Goal: Information Seeking & Learning: Find specific fact

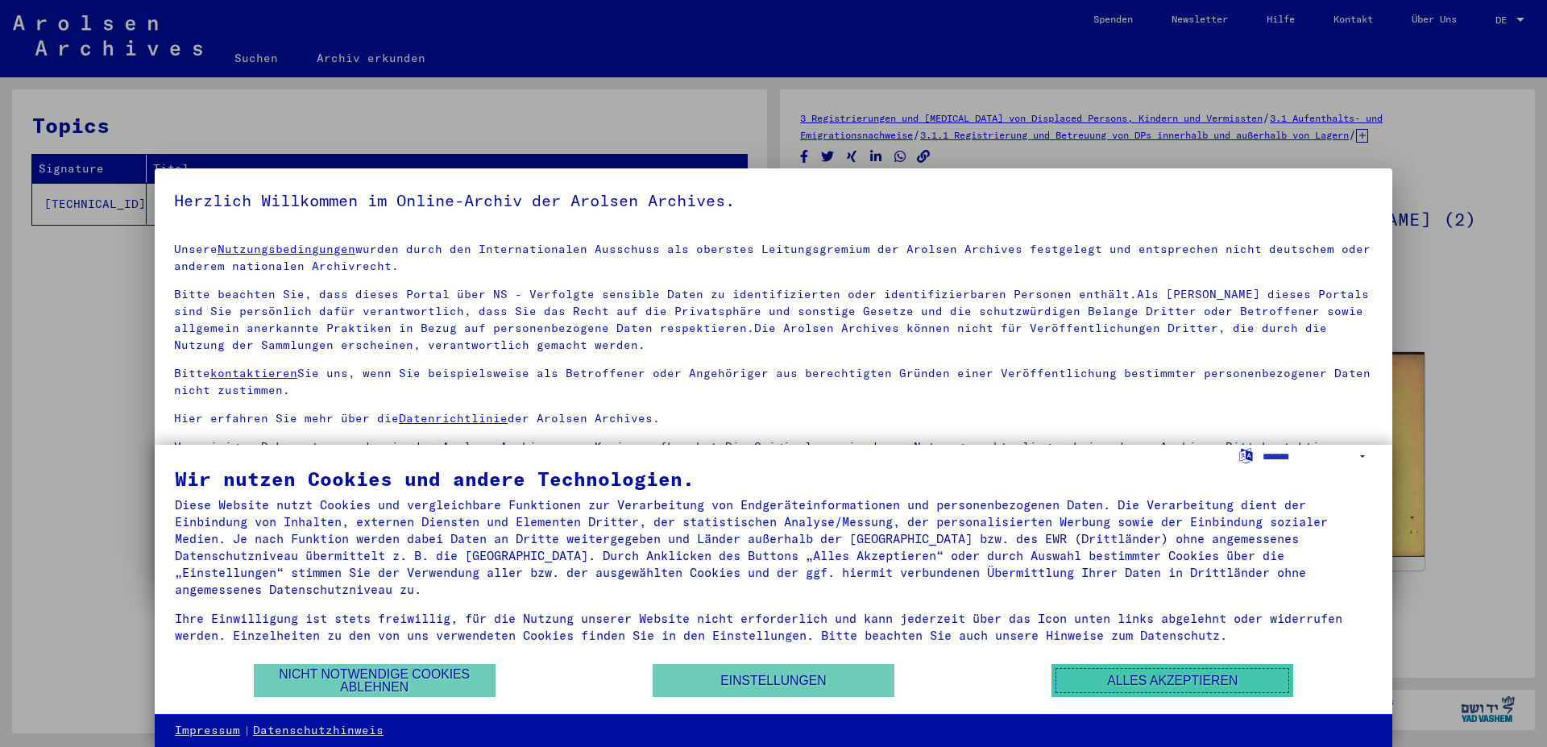
click at [1149, 680] on button "Alles akzeptieren" at bounding box center [1172, 680] width 242 height 33
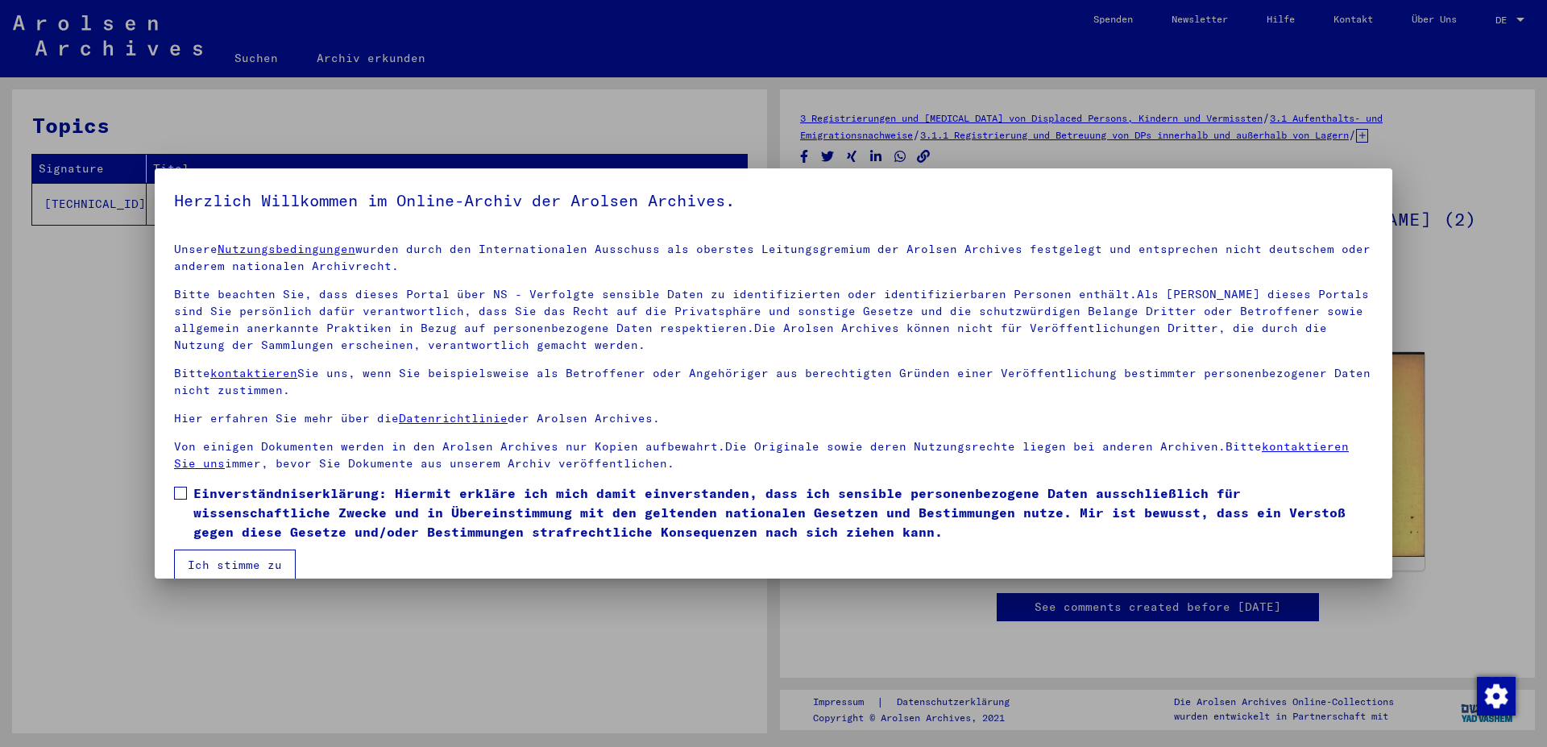
click at [179, 493] on span at bounding box center [180, 493] width 13 height 13
drag, startPoint x: 204, startPoint y: 564, endPoint x: 225, endPoint y: 561, distance: 21.1
click at [205, 564] on button "Ich stimme zu" at bounding box center [235, 564] width 122 height 31
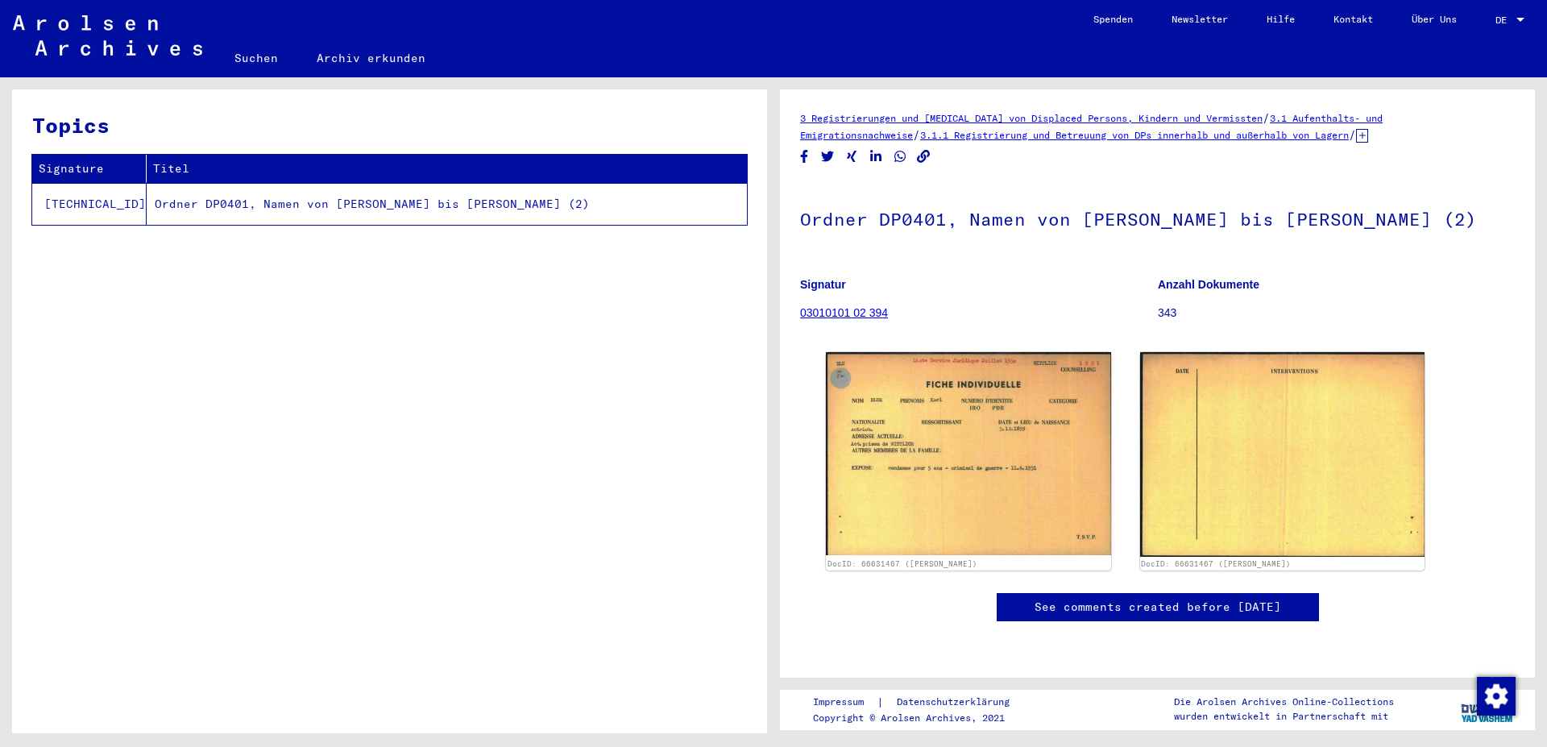
click at [315, 201] on td "Ordner DP0401, Namen von [PERSON_NAME] bis [PERSON_NAME] (2)" at bounding box center [447, 204] width 600 height 42
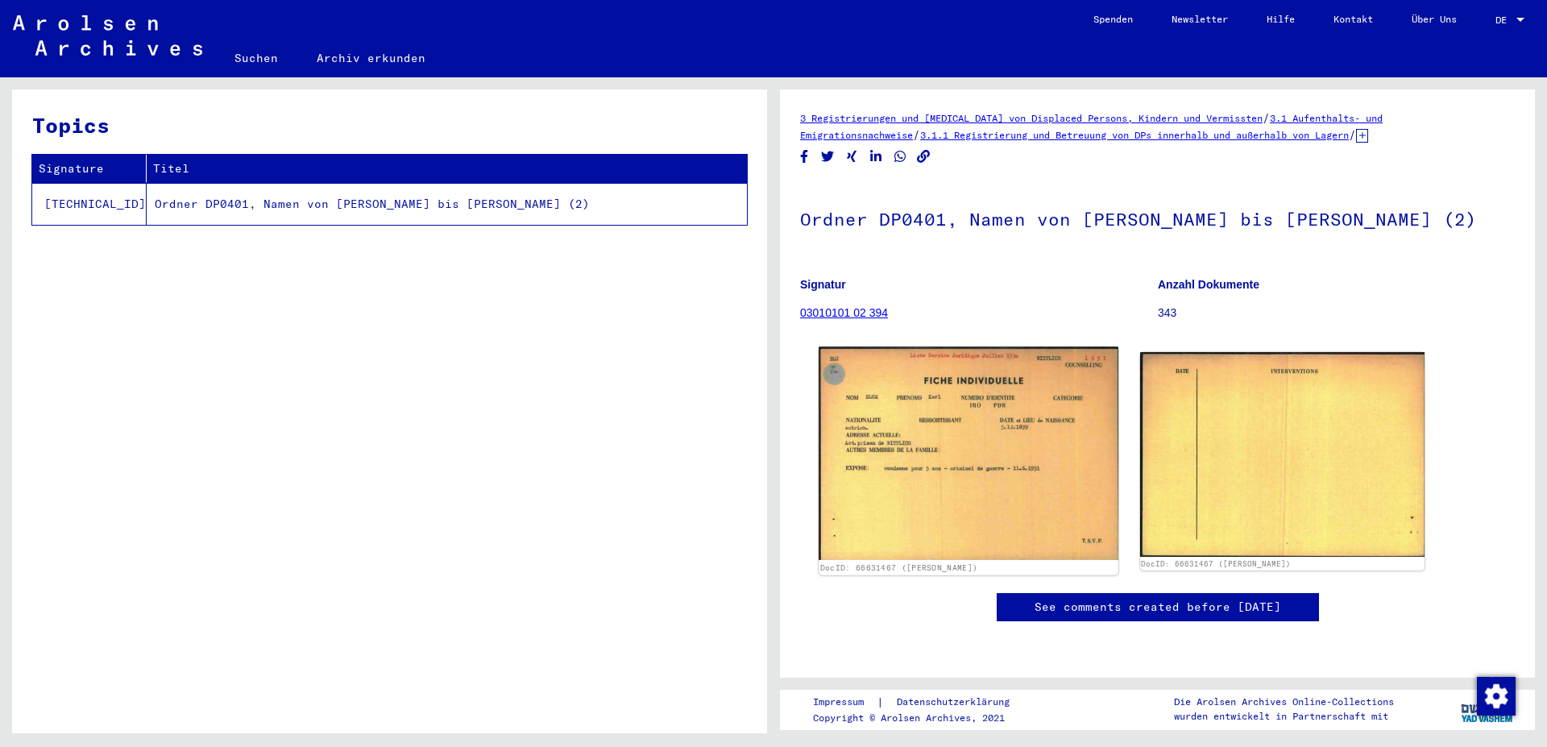
click at [976, 452] on img at bounding box center [967, 452] width 299 height 213
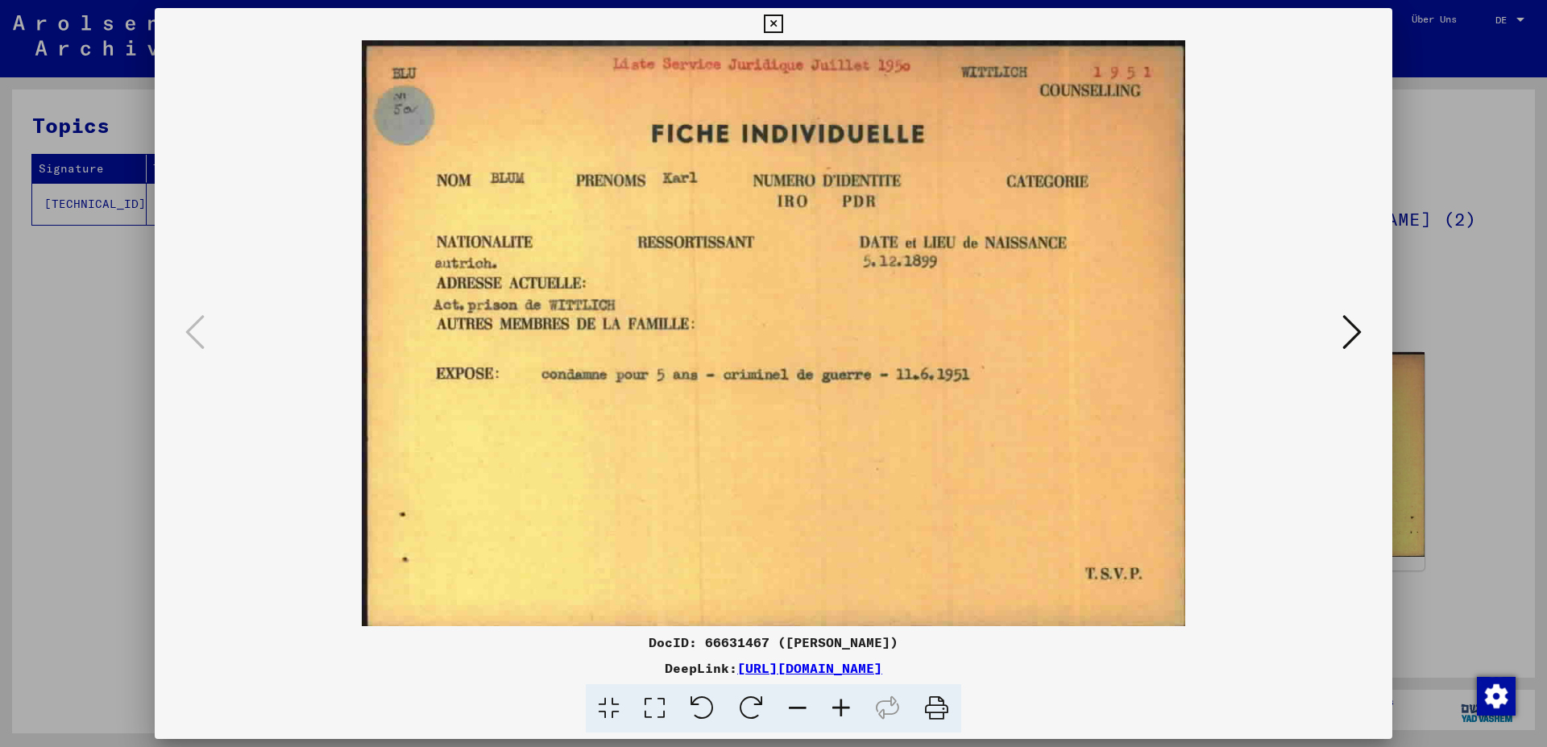
click at [1356, 332] on icon at bounding box center [1351, 332] width 19 height 39
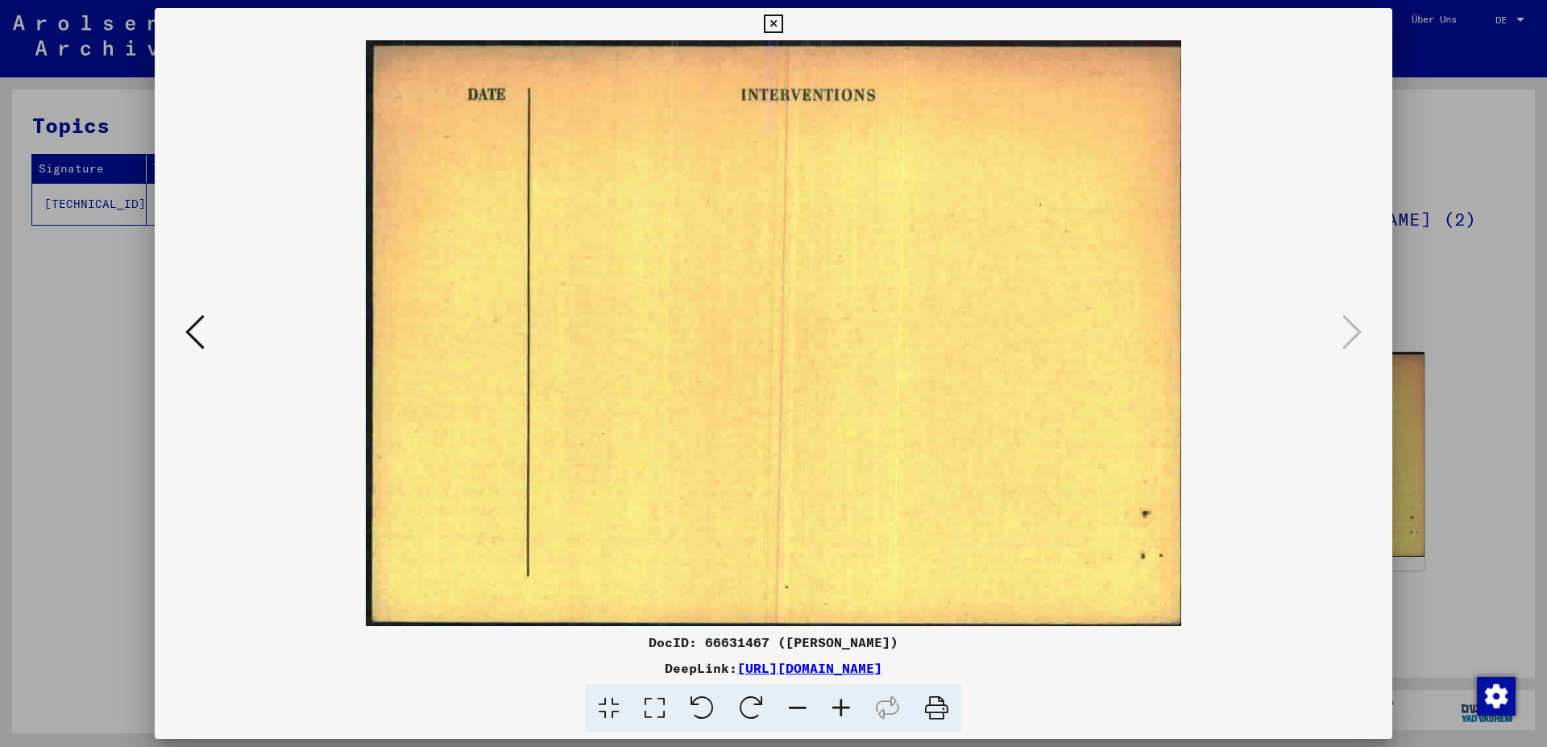
click at [782, 21] on icon at bounding box center [773, 23] width 19 height 19
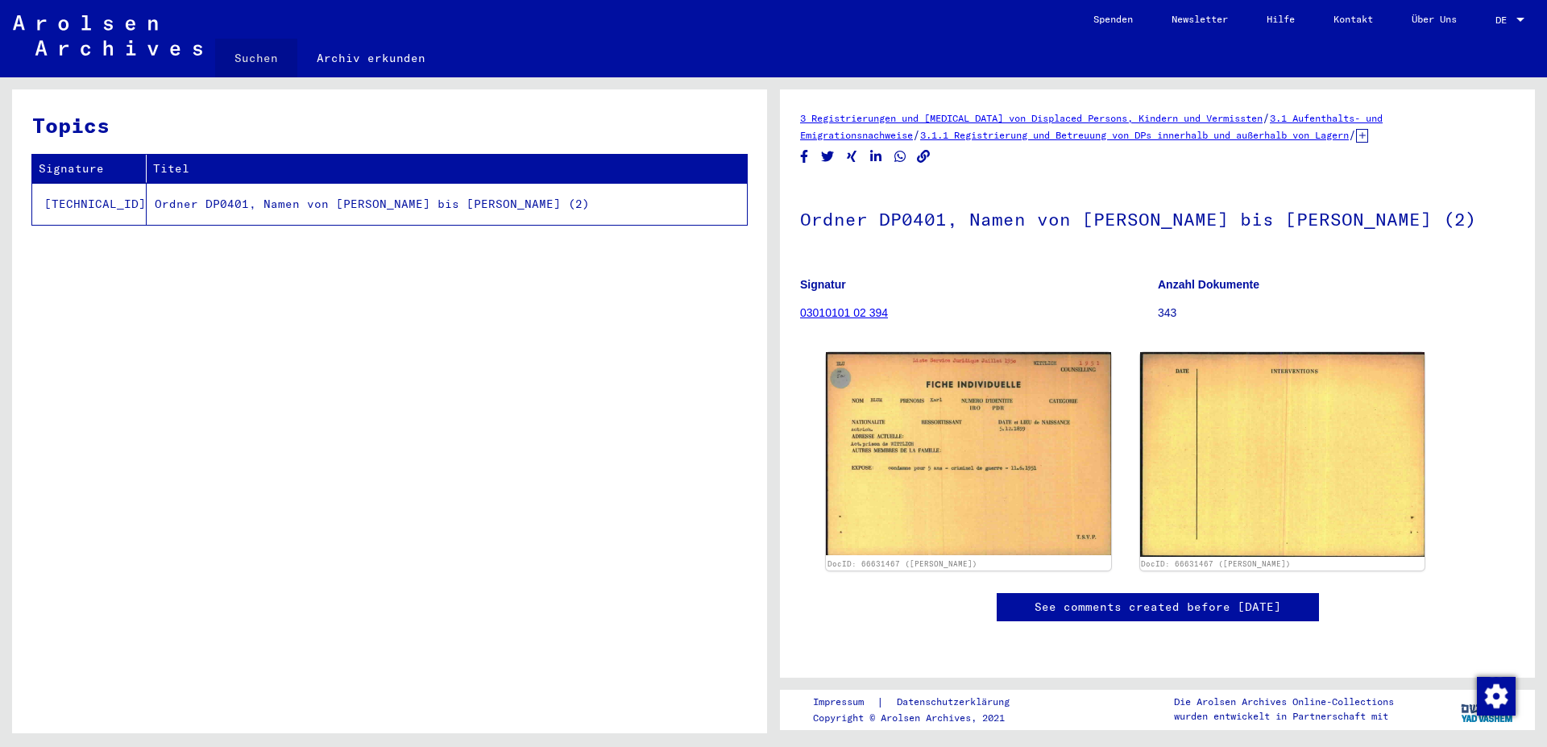
click at [265, 55] on link "Suchen" at bounding box center [256, 58] width 82 height 39
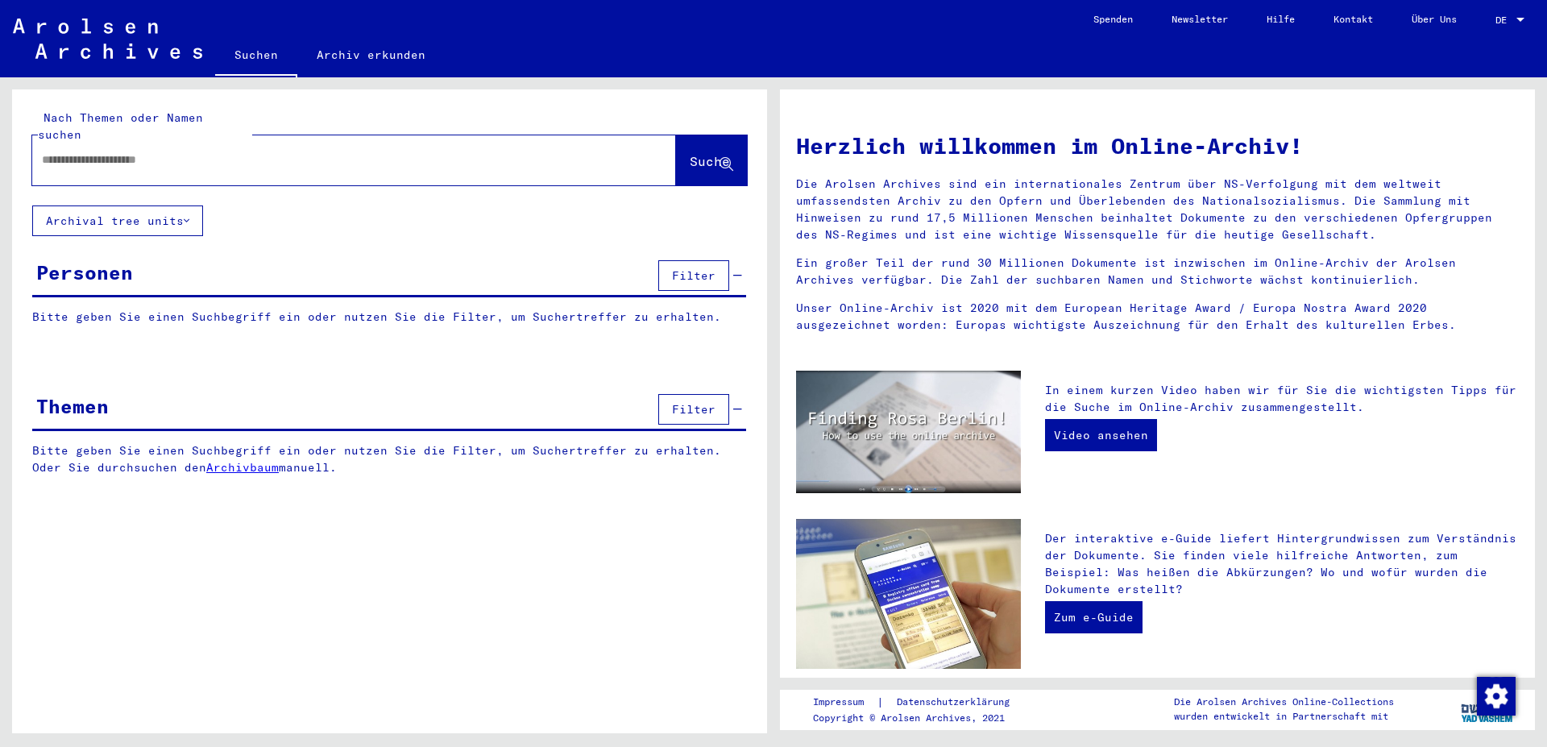
click at [88, 151] on input "text" at bounding box center [335, 159] width 586 height 17
type input "*********"
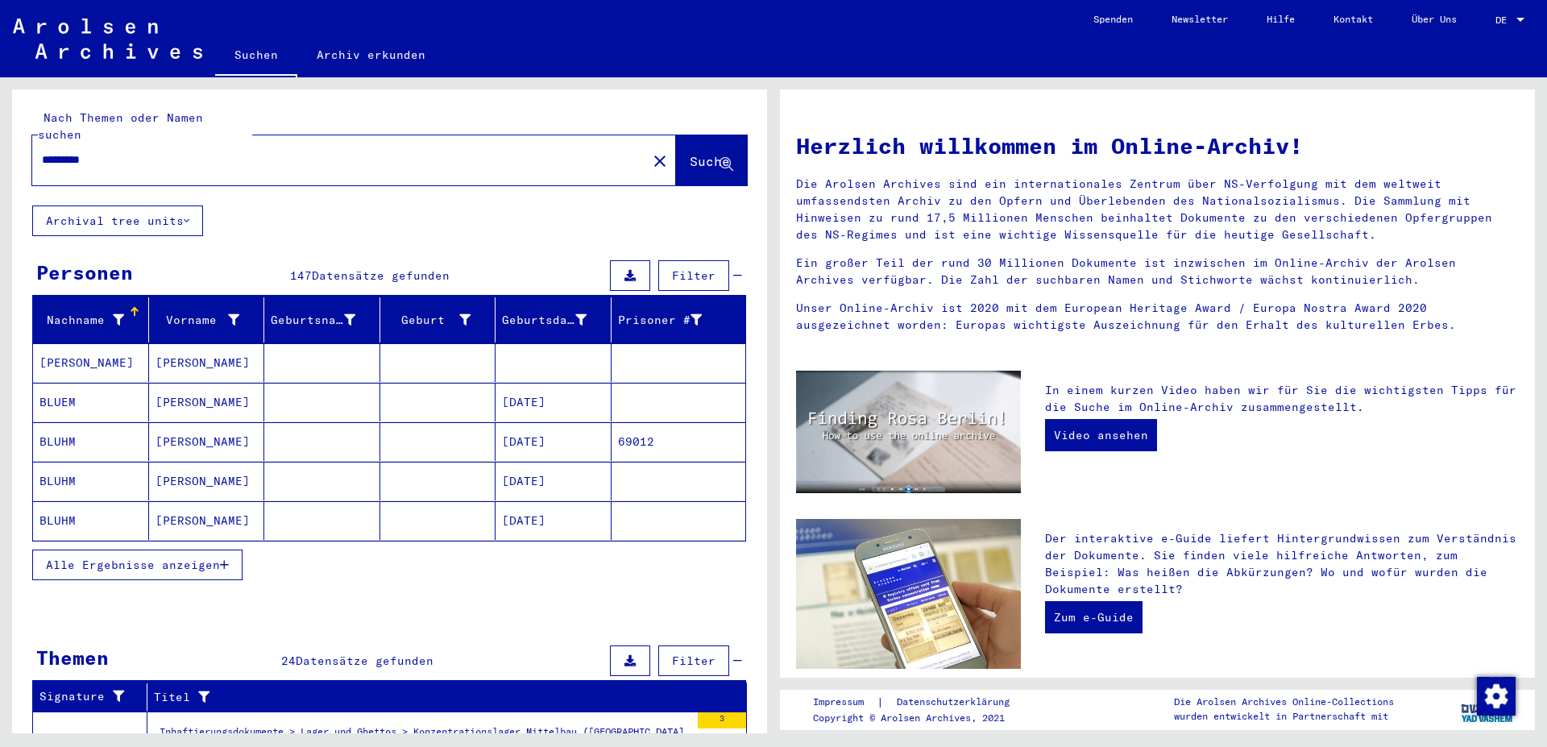
click at [529, 422] on mat-cell "[DATE]" at bounding box center [553, 441] width 116 height 39
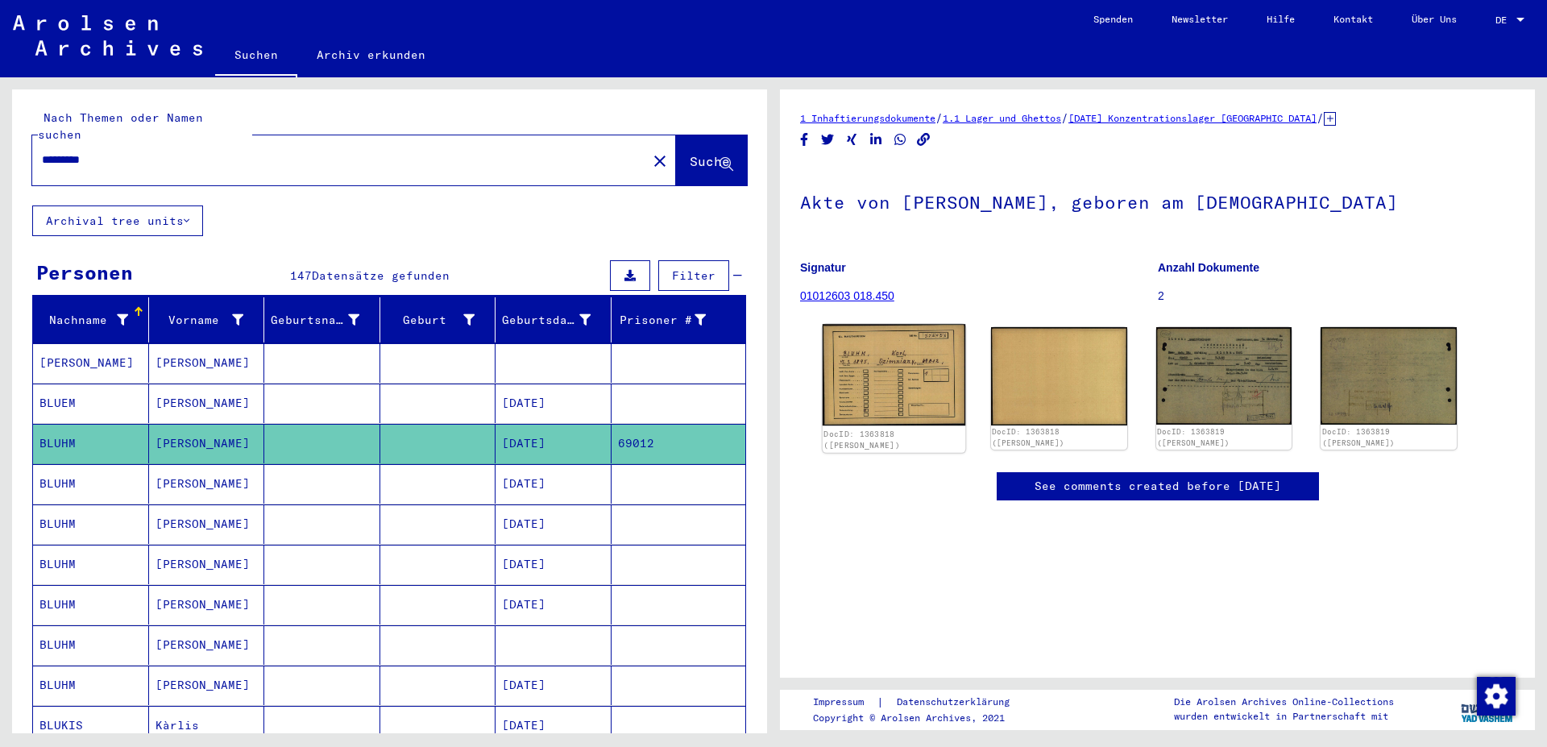
click at [889, 359] on img at bounding box center [893, 374] width 143 height 101
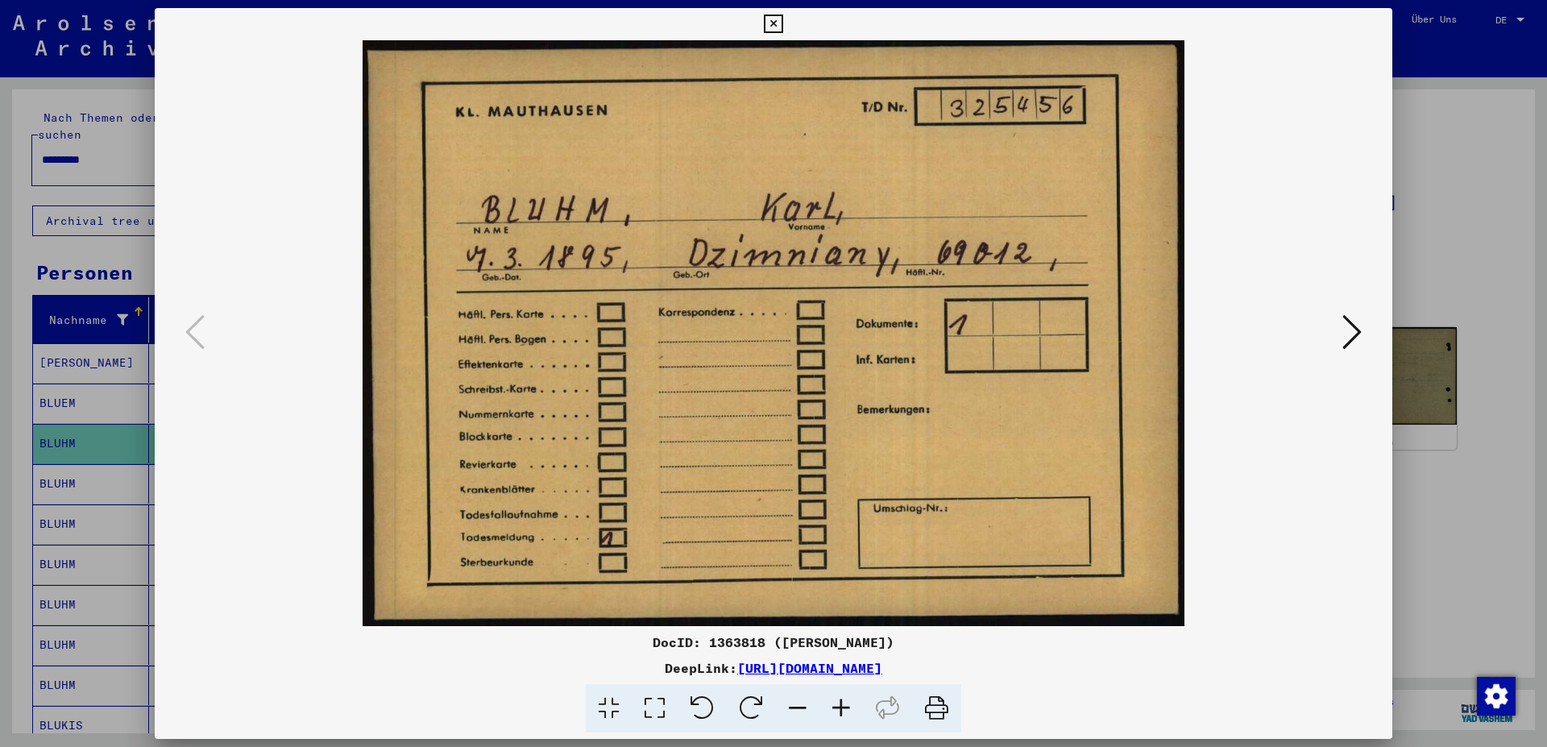
click at [782, 23] on icon at bounding box center [773, 23] width 19 height 19
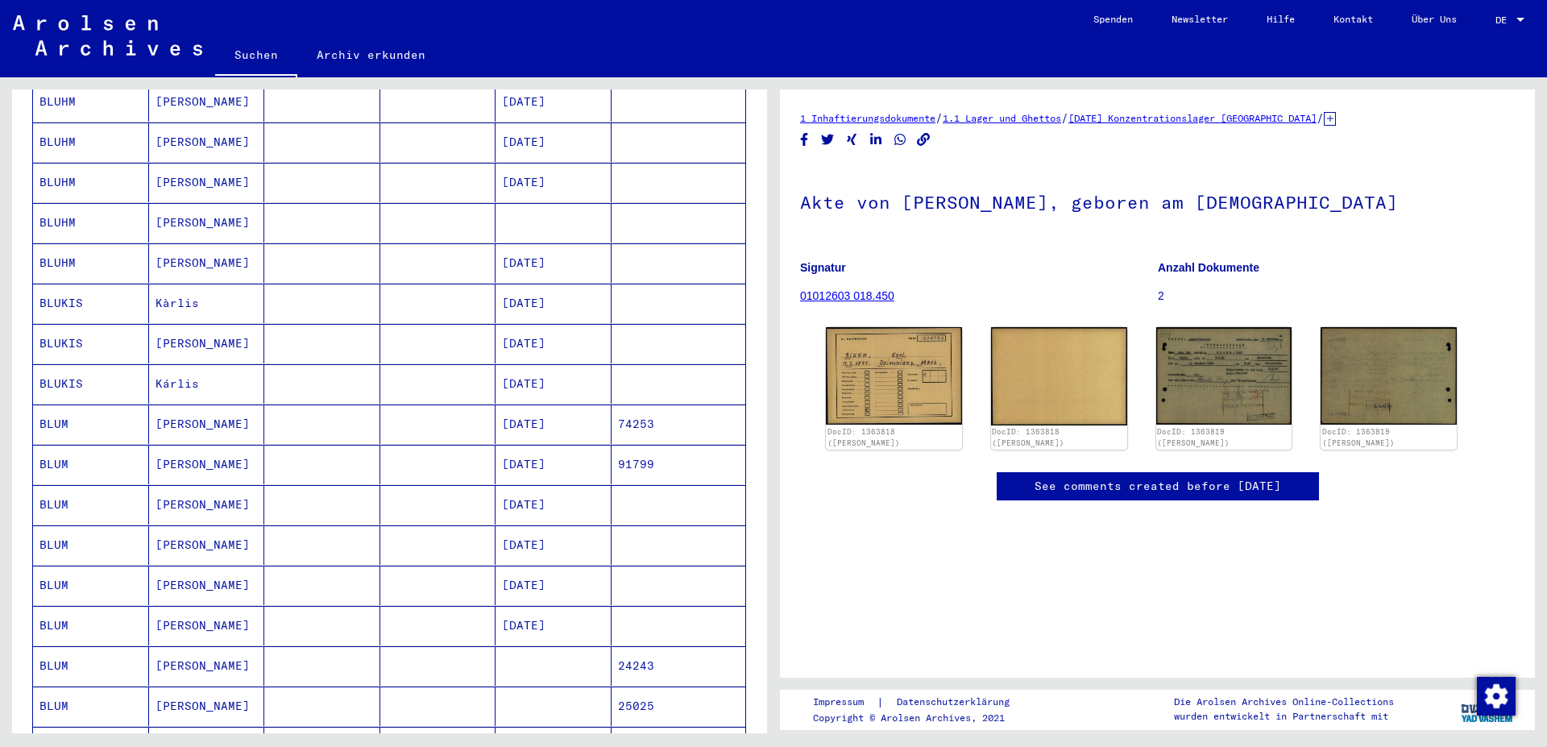
scroll to position [435, 0]
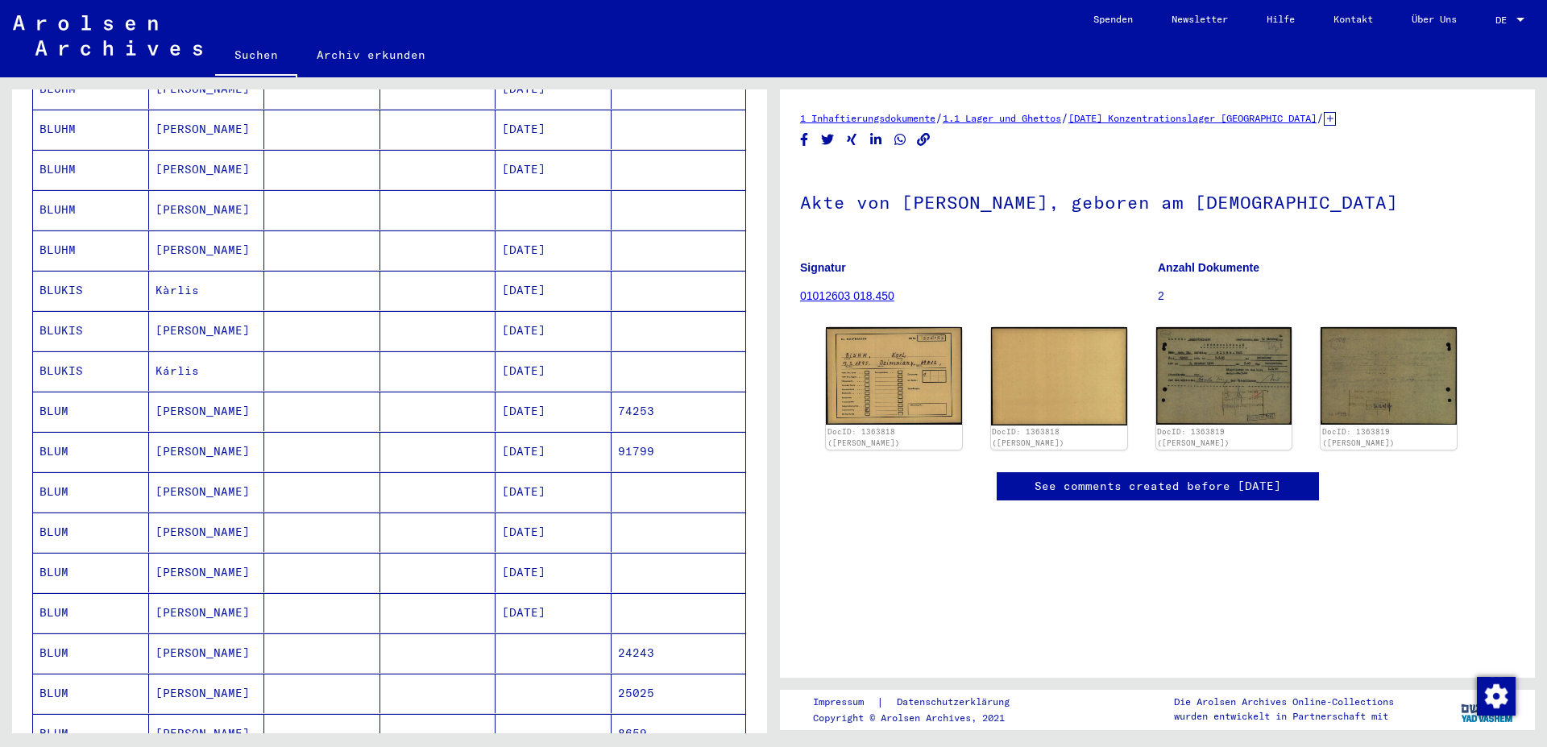
click at [529, 391] on mat-cell "[DATE]" at bounding box center [553, 410] width 116 height 39
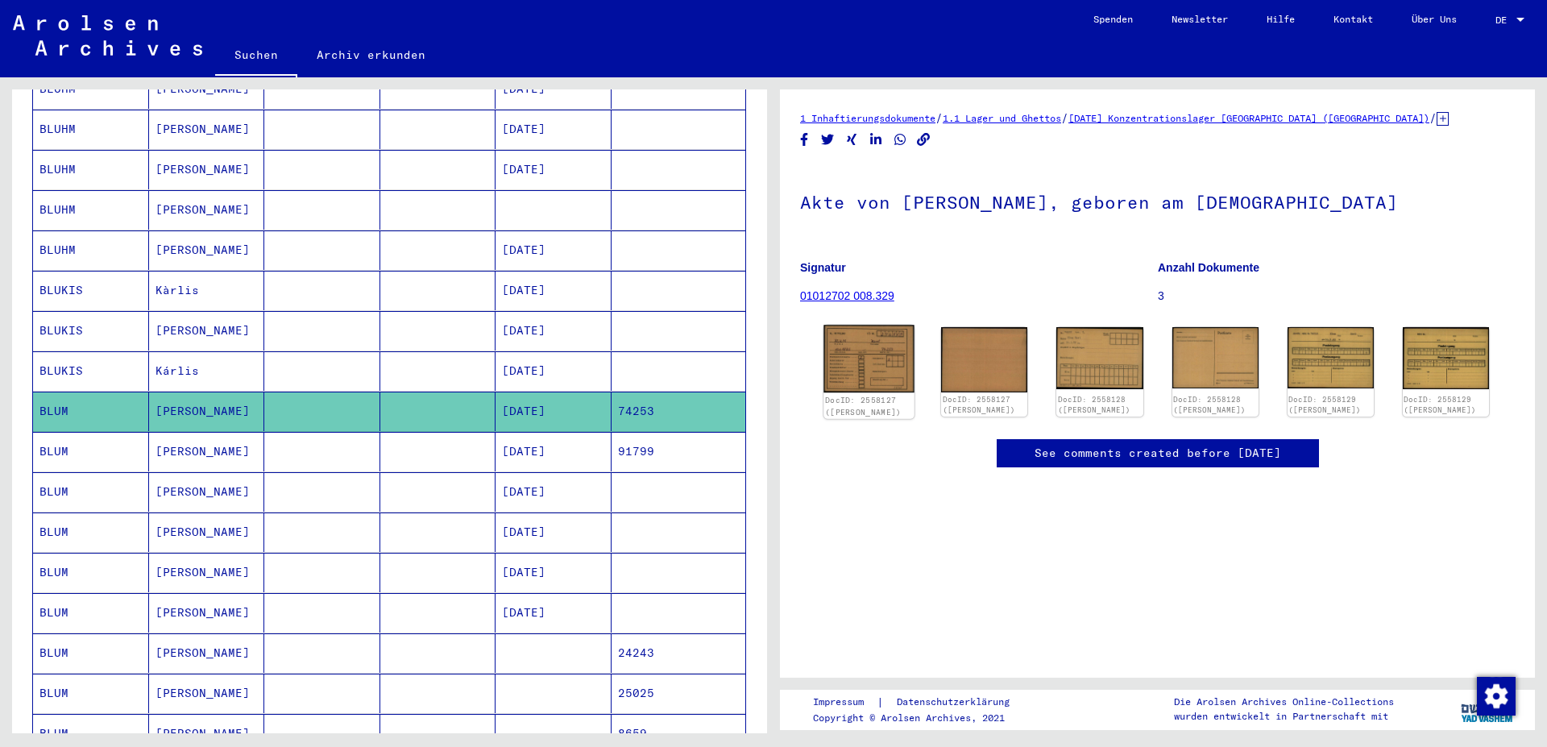
click at [858, 356] on img at bounding box center [868, 359] width 91 height 68
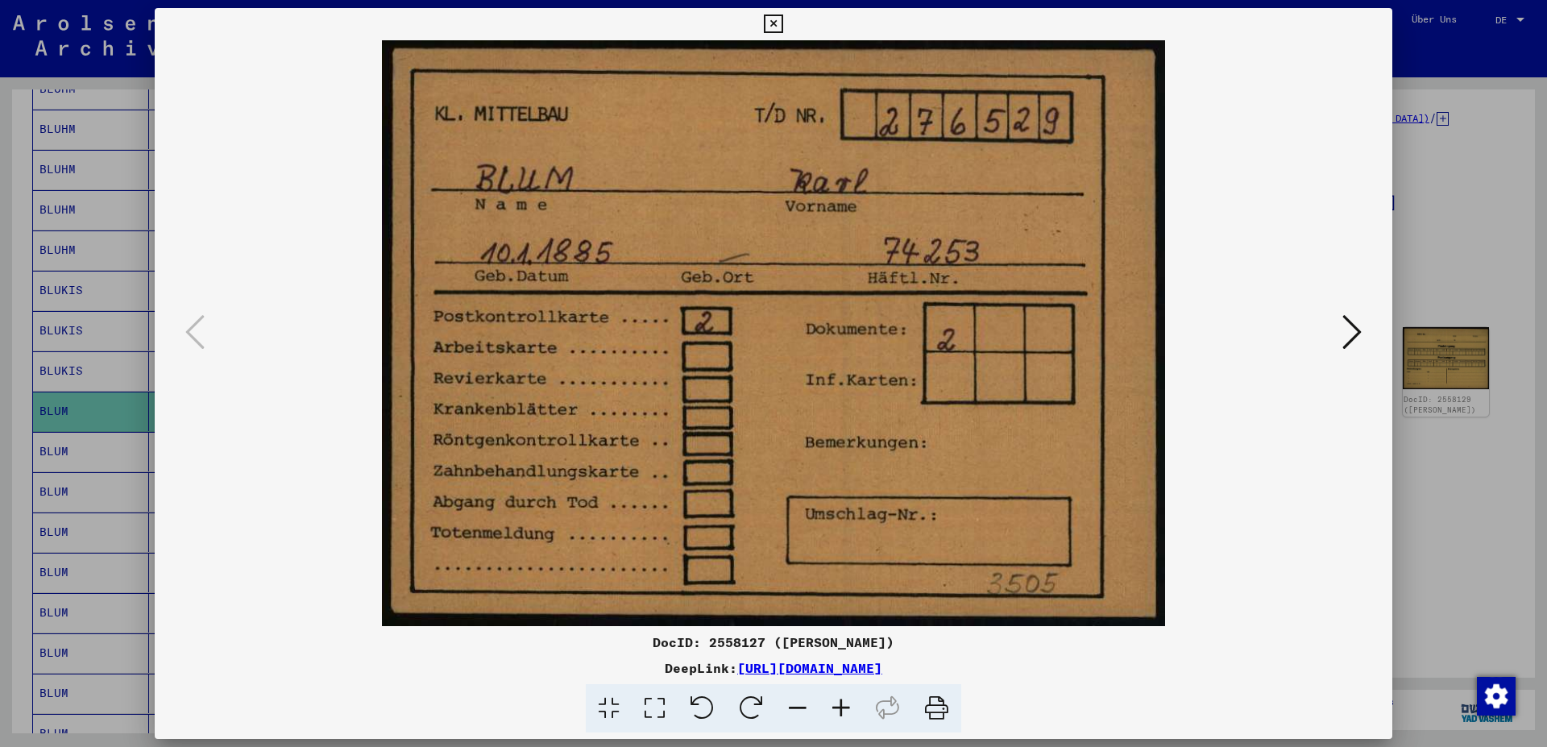
click at [1350, 332] on icon at bounding box center [1351, 332] width 19 height 39
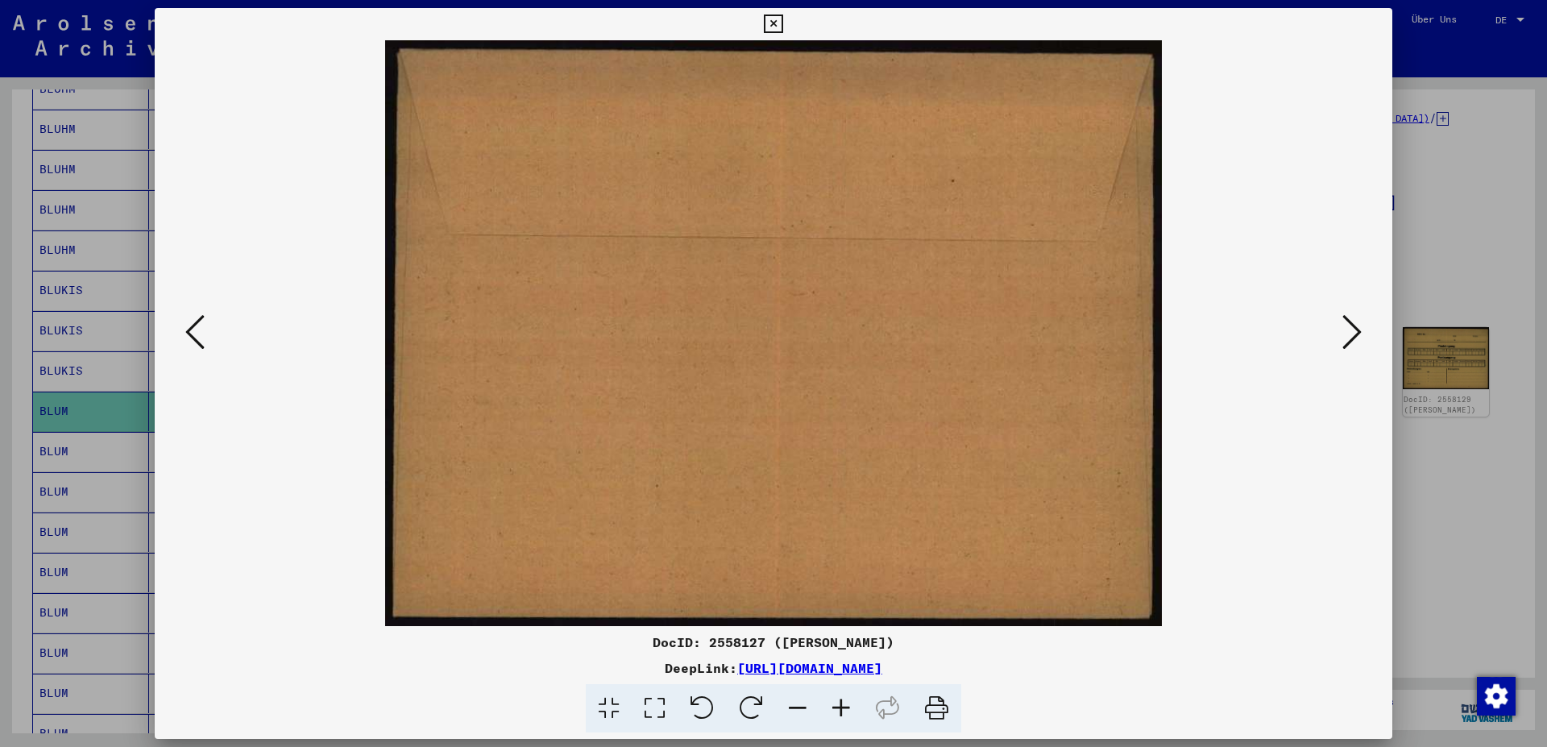
click at [782, 27] on icon at bounding box center [773, 23] width 19 height 19
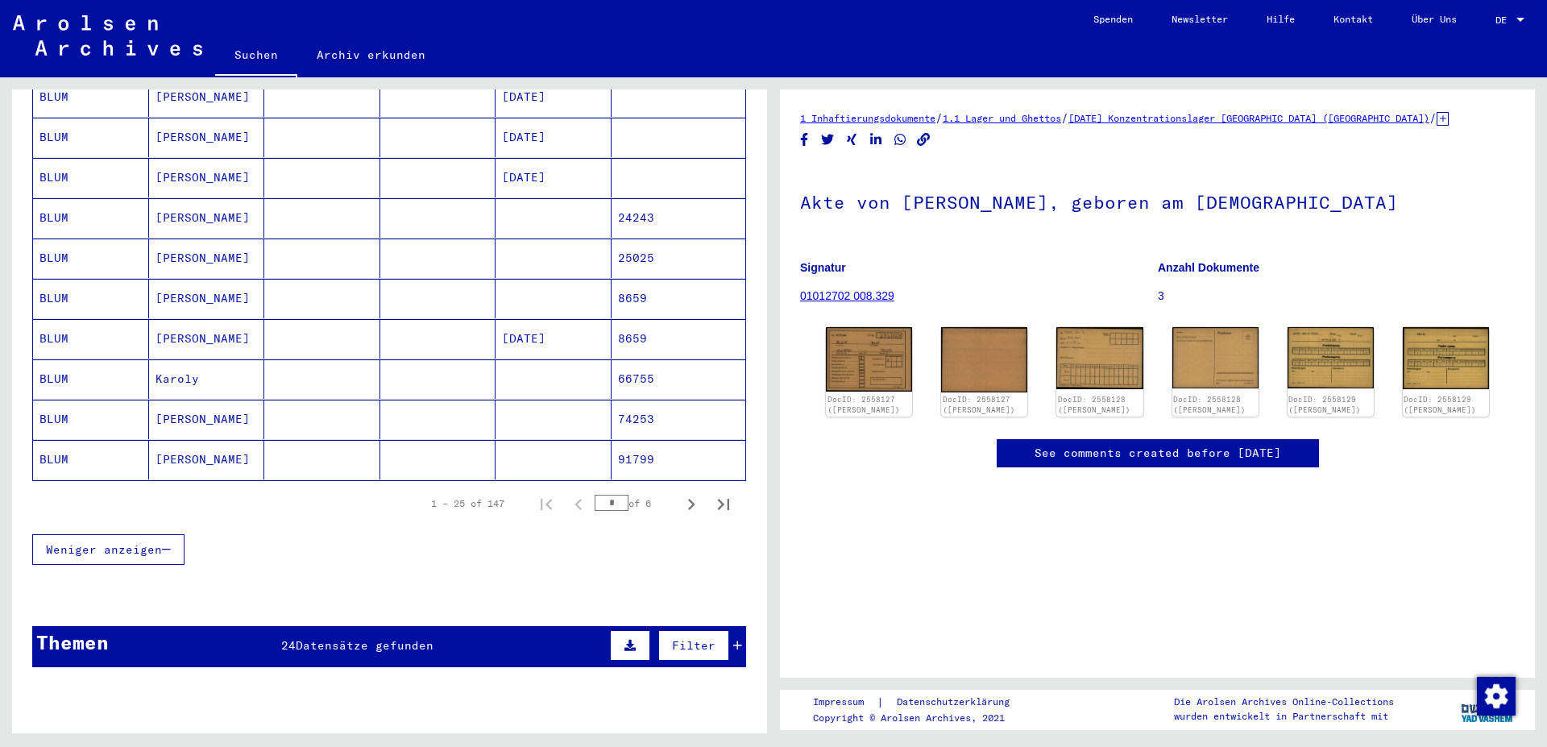
scroll to position [1044, 0]
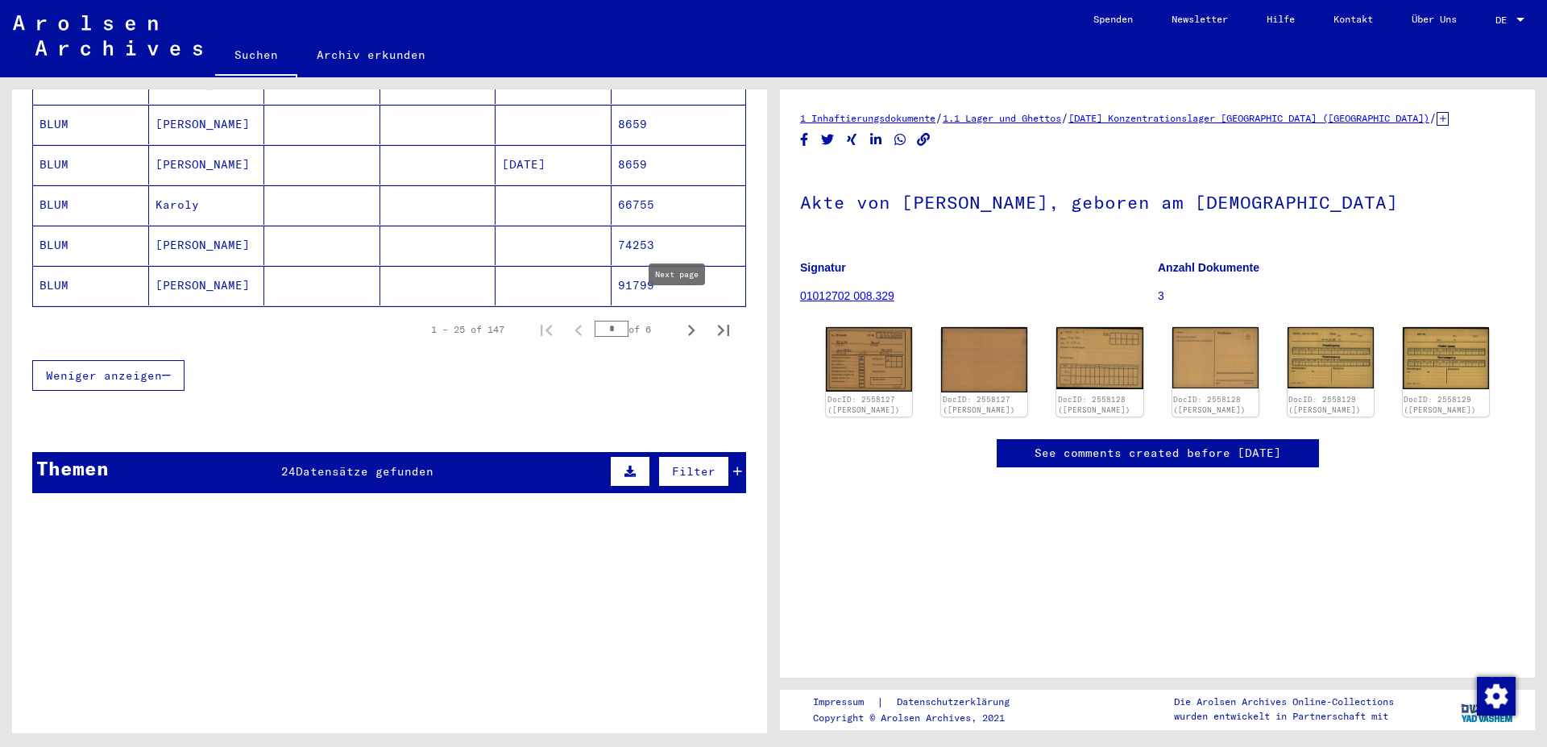
click at [688, 325] on icon "Next page" at bounding box center [691, 330] width 7 height 11
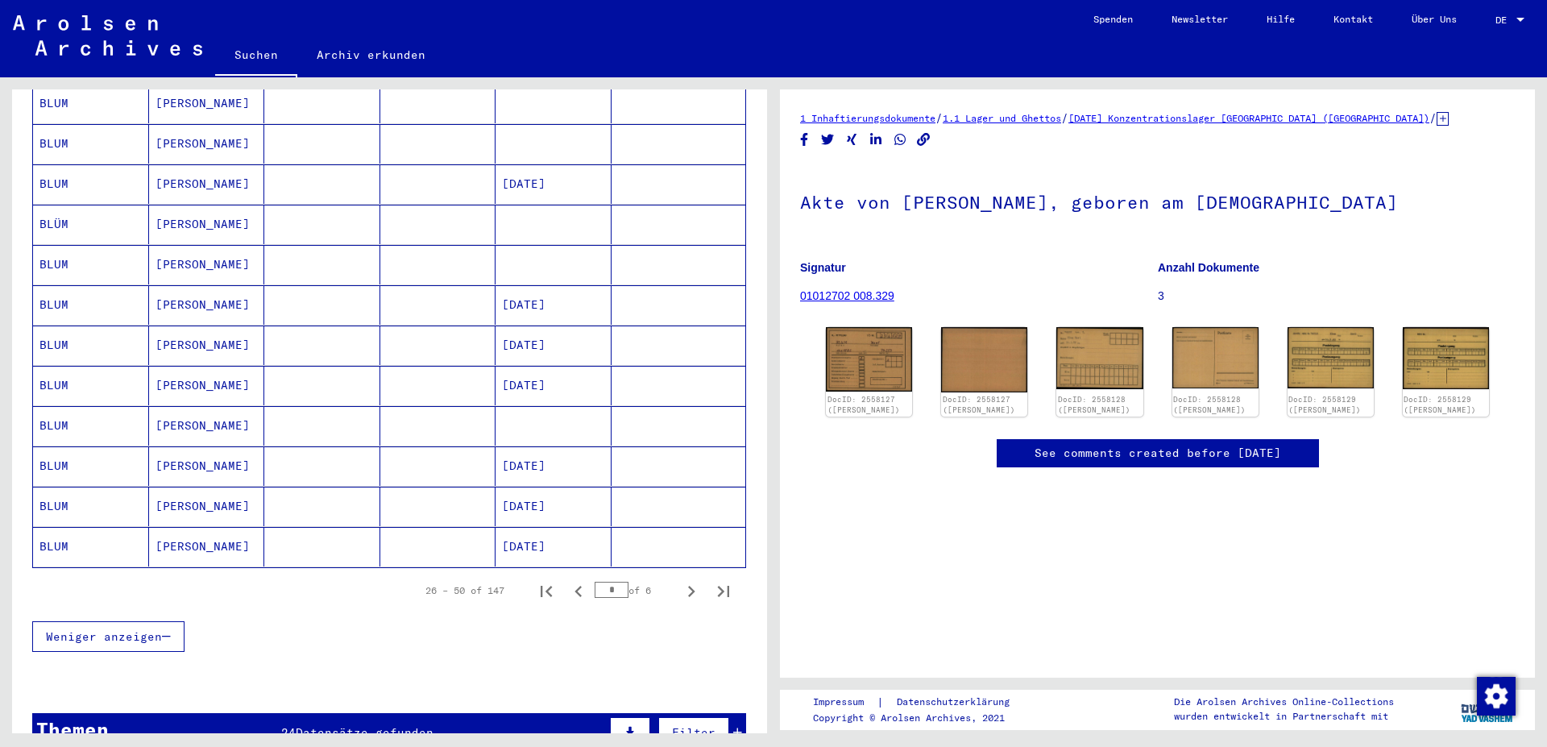
click at [536, 328] on mat-cell "[DATE]" at bounding box center [553, 344] width 116 height 39
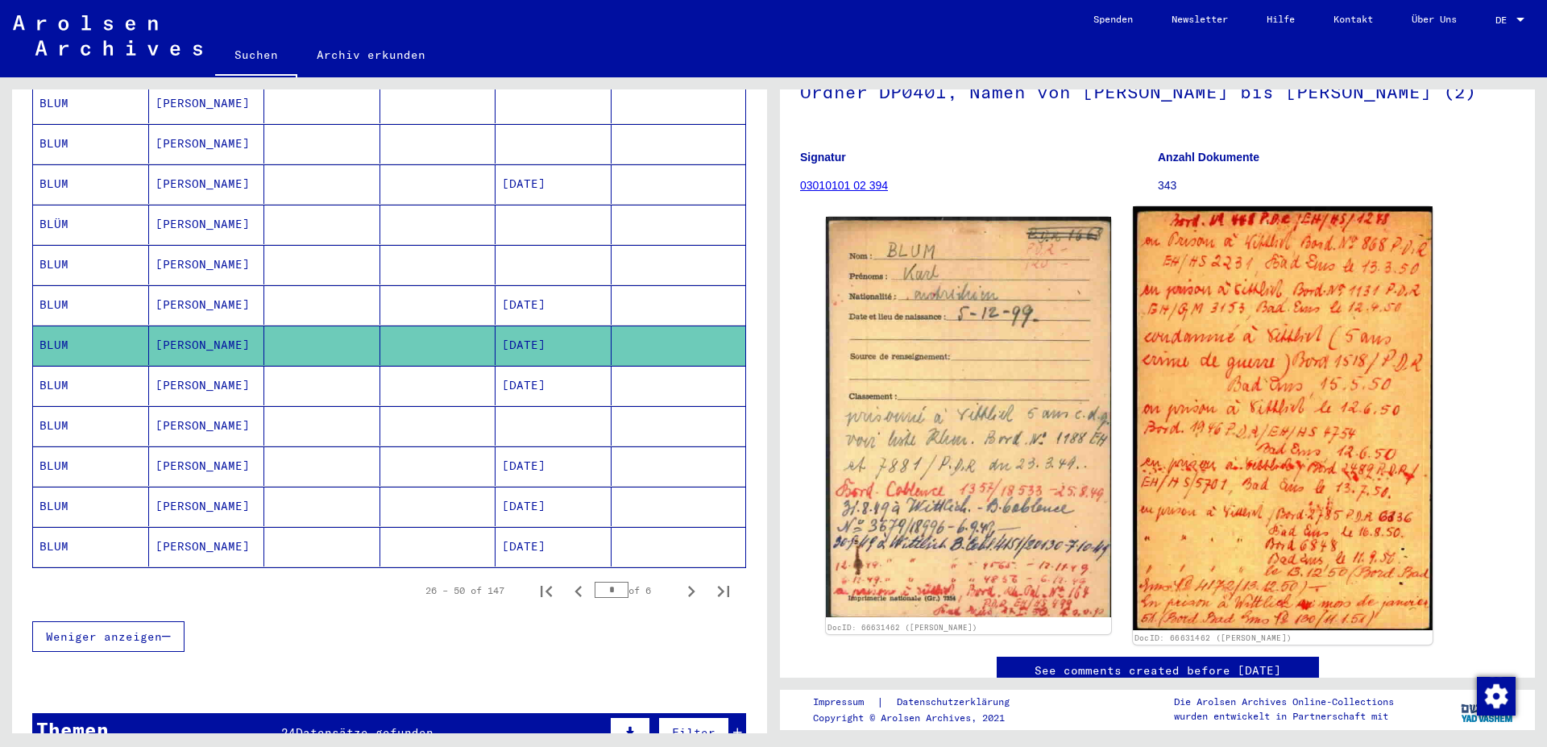
scroll to position [174, 0]
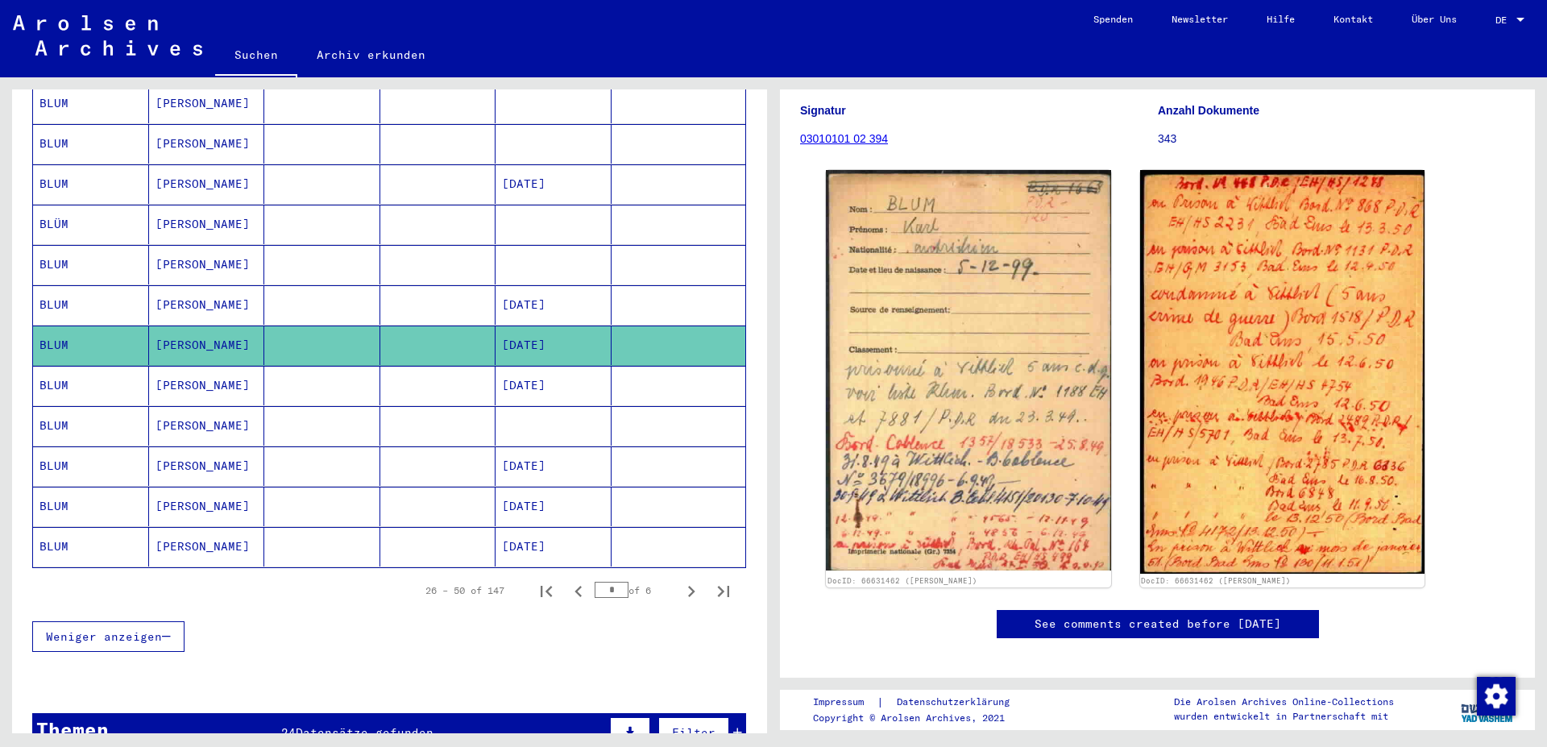
click at [553, 371] on mat-cell "[DATE]" at bounding box center [553, 385] width 116 height 39
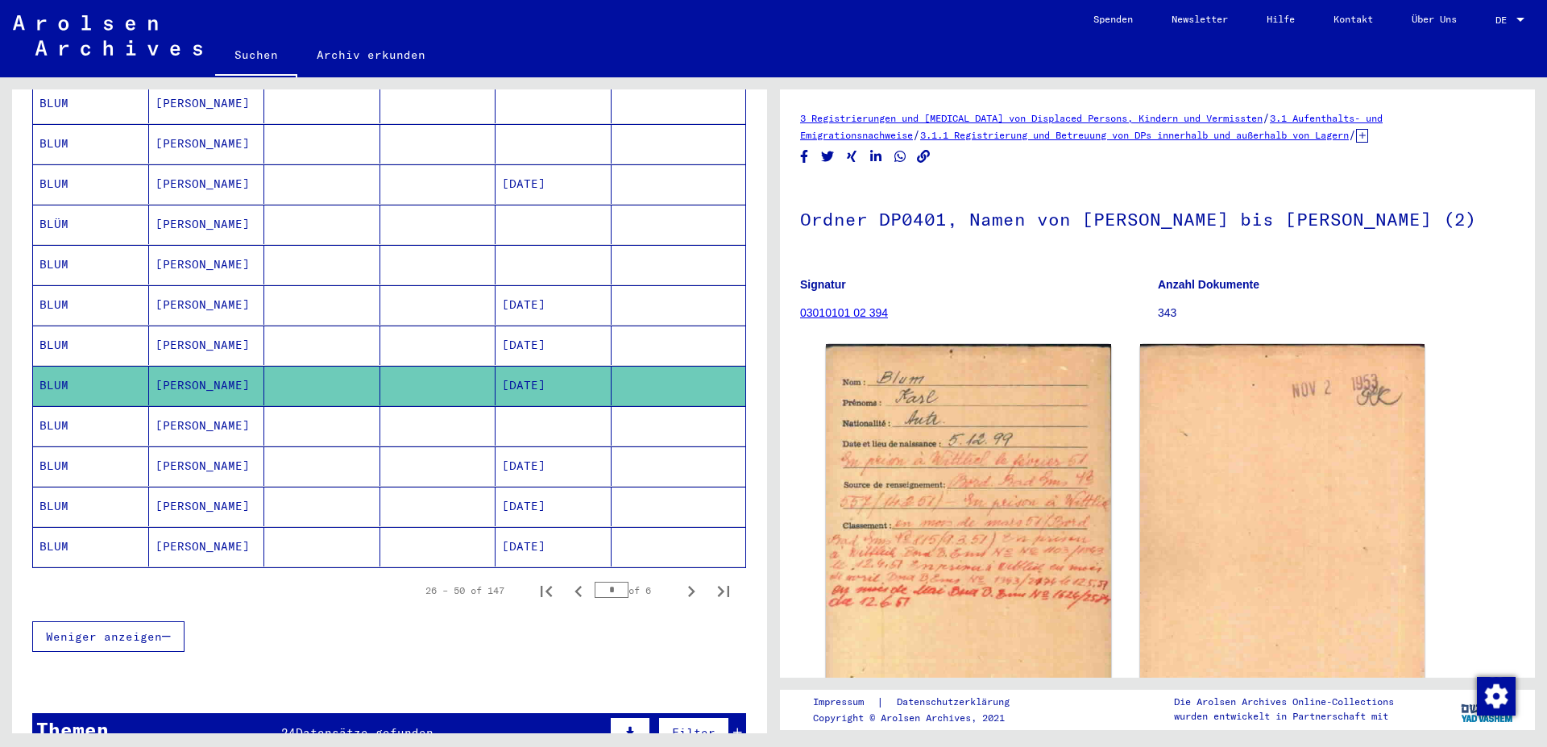
click at [167, 407] on mat-cell "[PERSON_NAME]" at bounding box center [207, 425] width 116 height 39
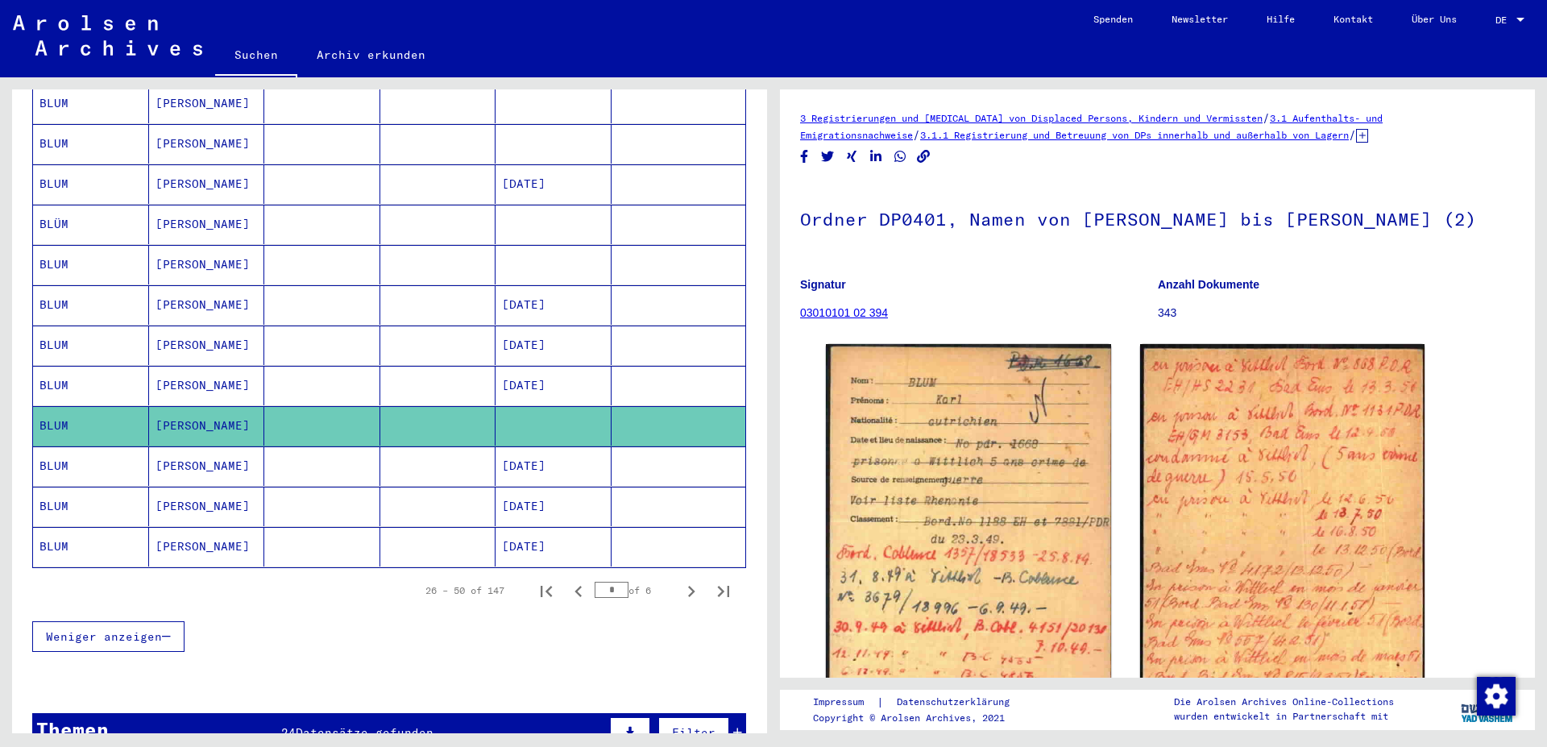
click at [533, 449] on mat-cell "[DATE]" at bounding box center [553, 465] width 116 height 39
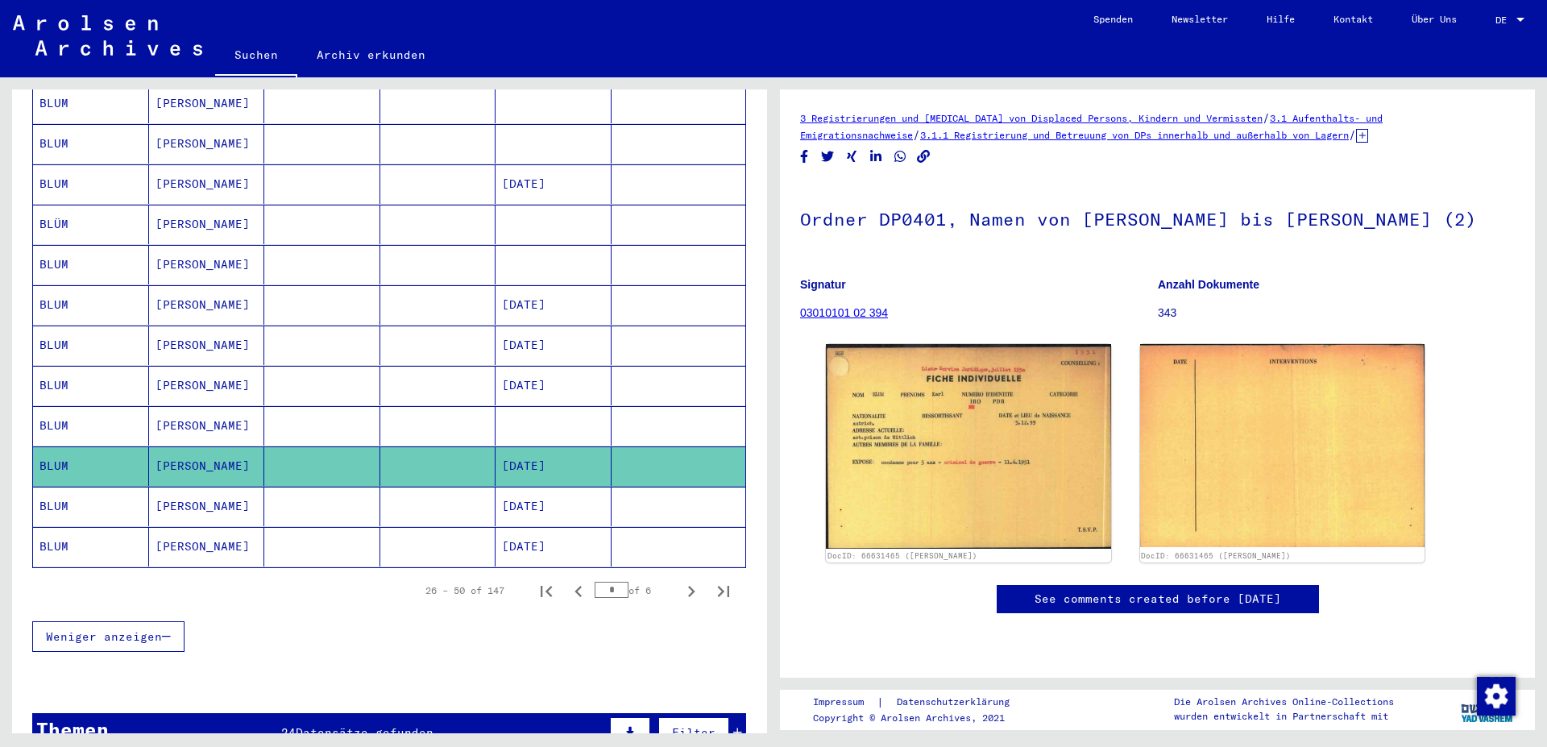
click at [528, 487] on mat-cell "[DATE]" at bounding box center [553, 506] width 116 height 39
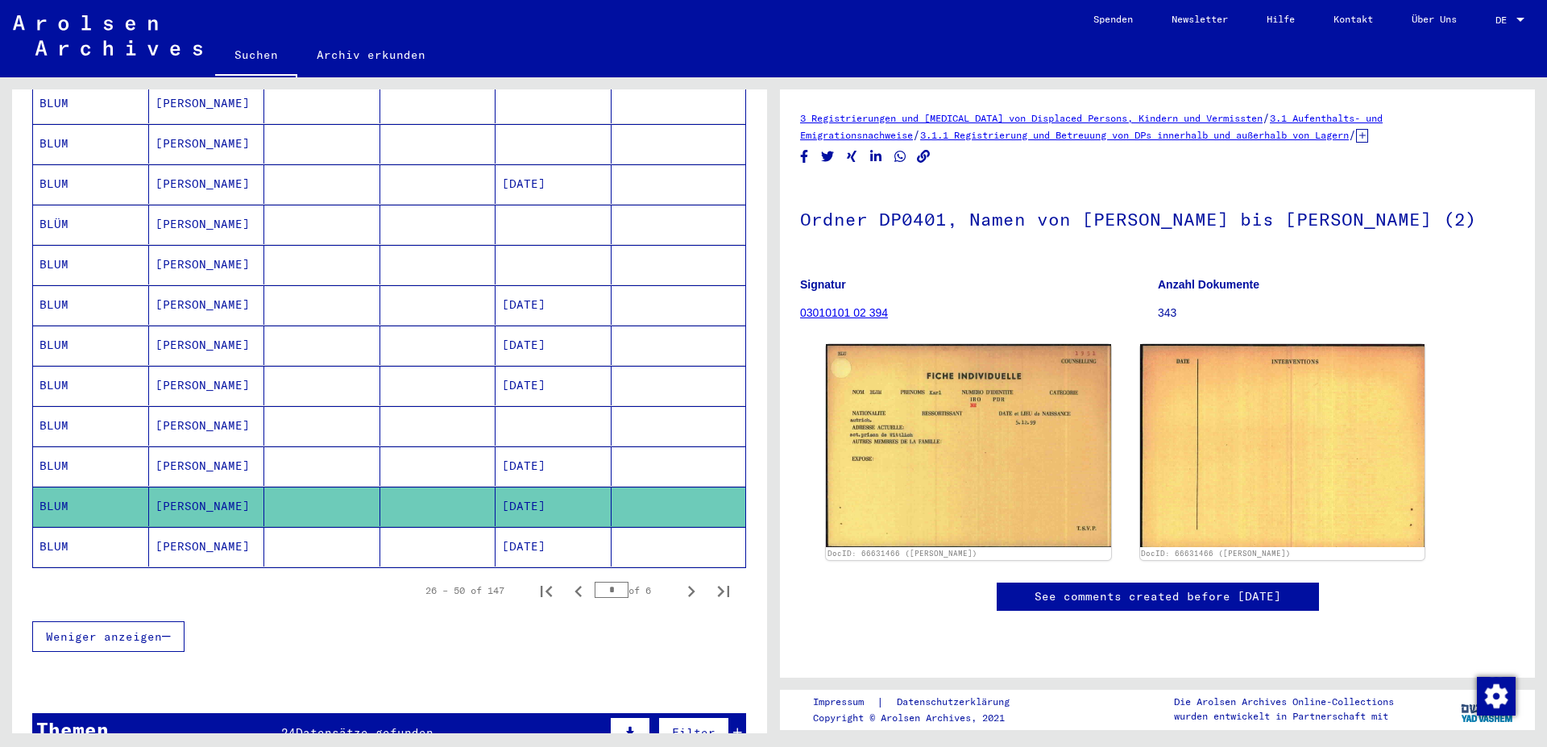
click at [524, 527] on mat-cell "[DATE]" at bounding box center [553, 546] width 116 height 39
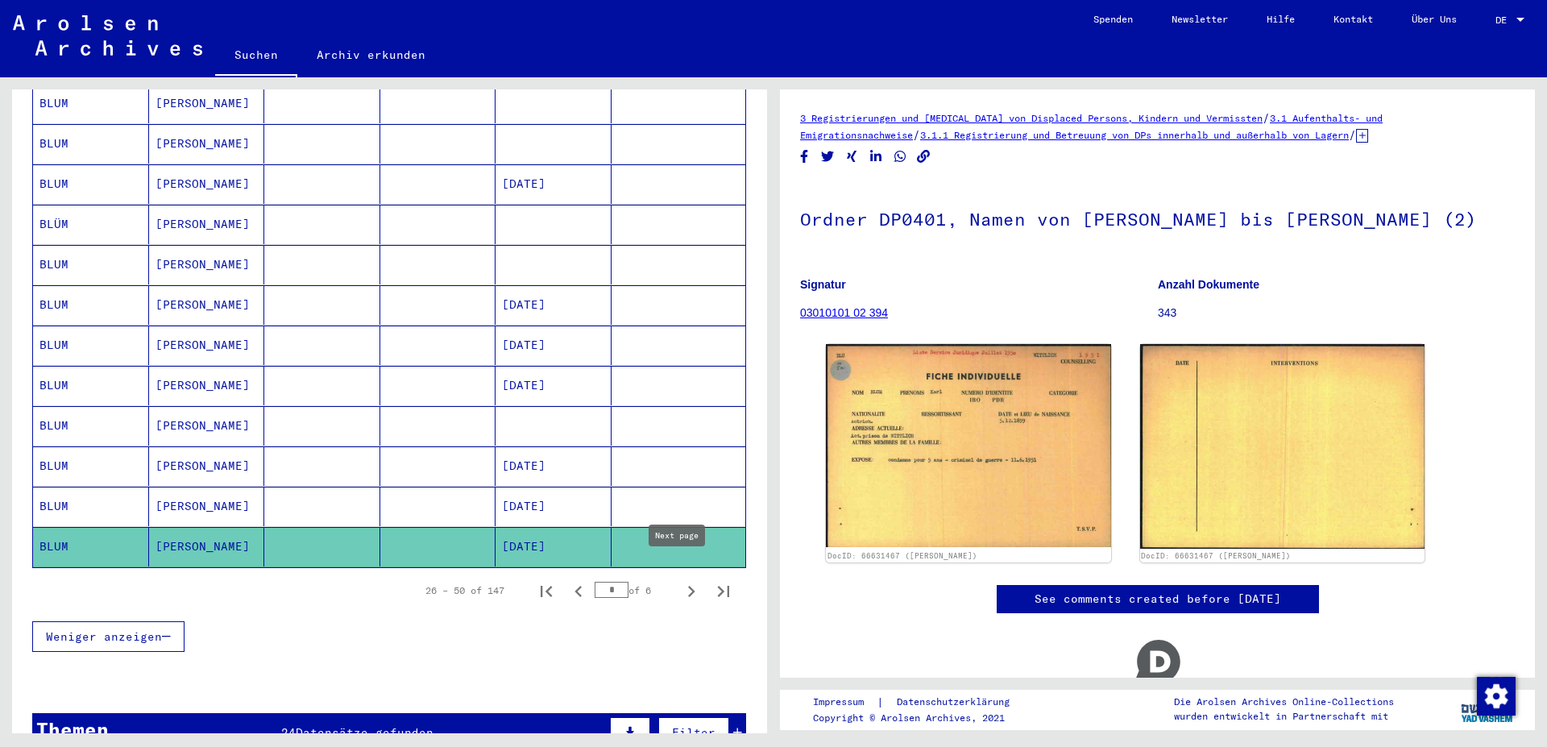
click at [680, 580] on icon "Next page" at bounding box center [691, 591] width 23 height 23
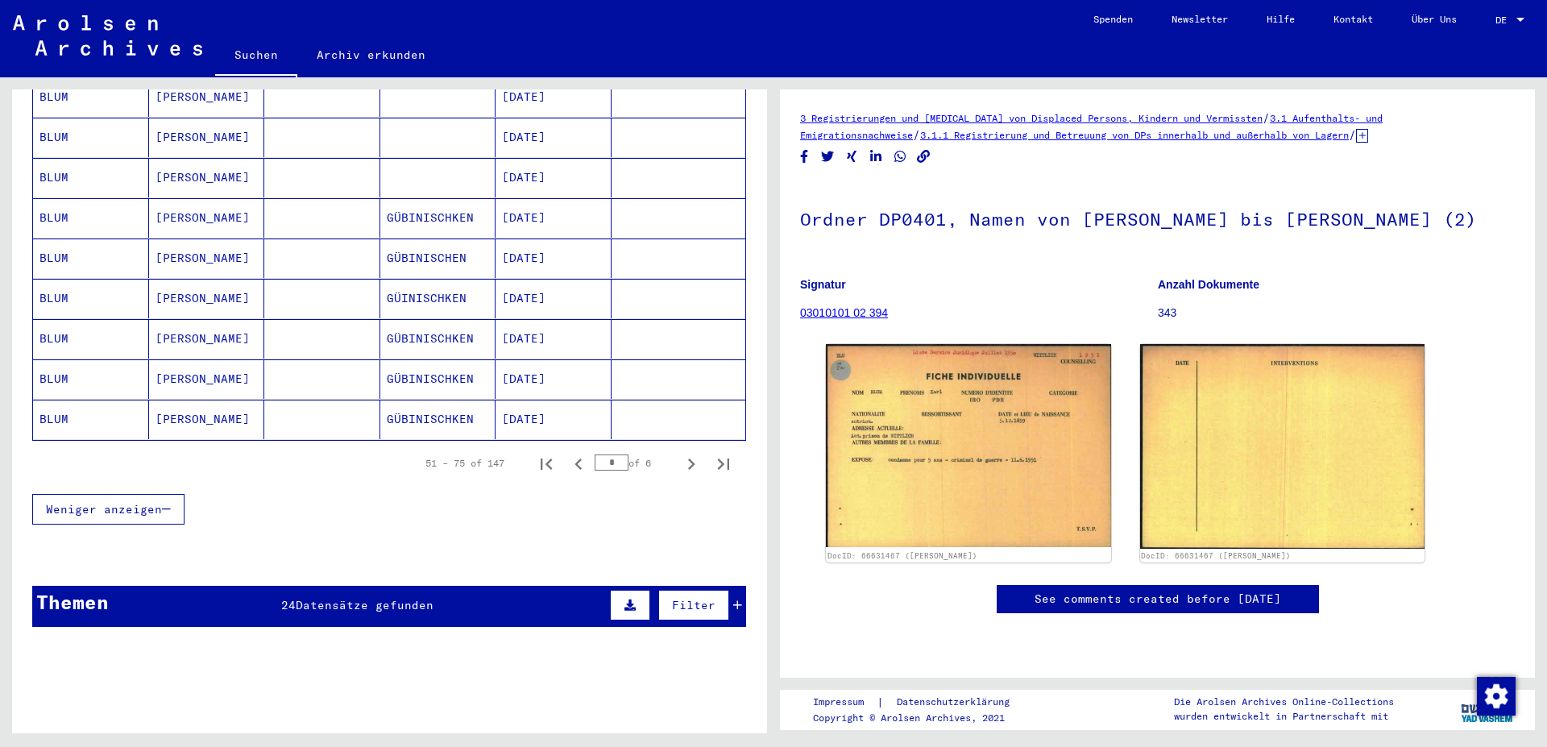
scroll to position [1044, 0]
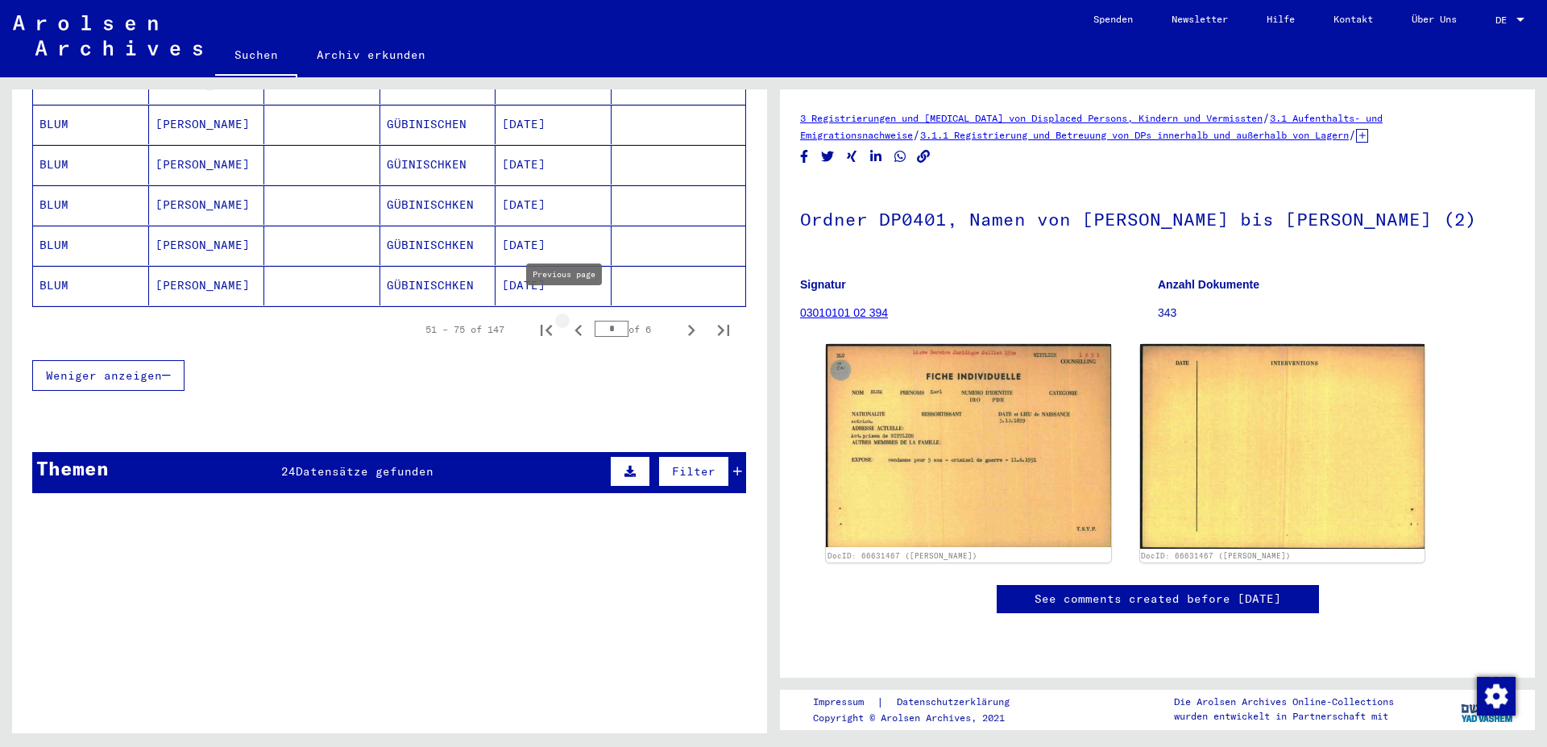
click at [567, 319] on icon "Previous page" at bounding box center [578, 330] width 23 height 23
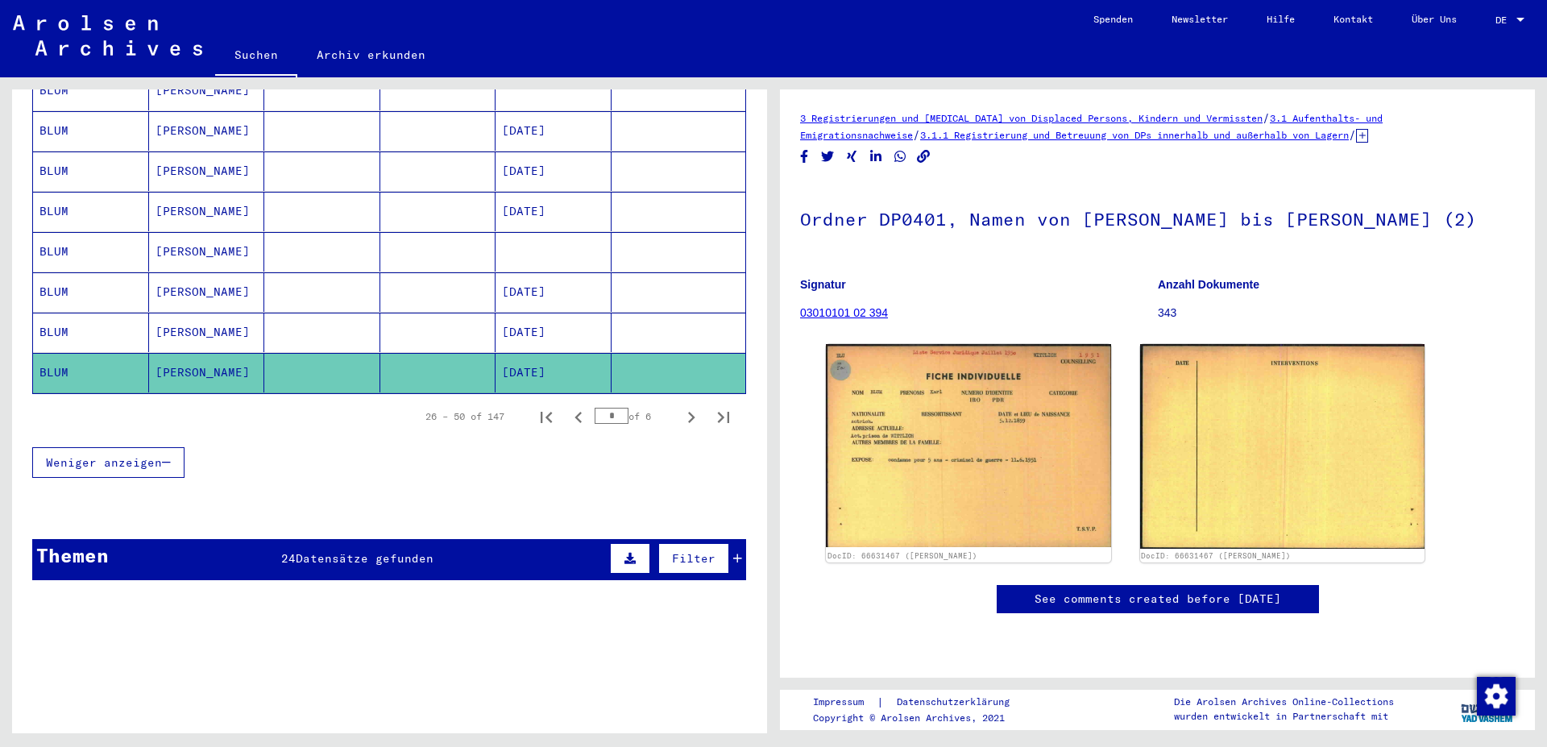
scroll to position [783, 0]
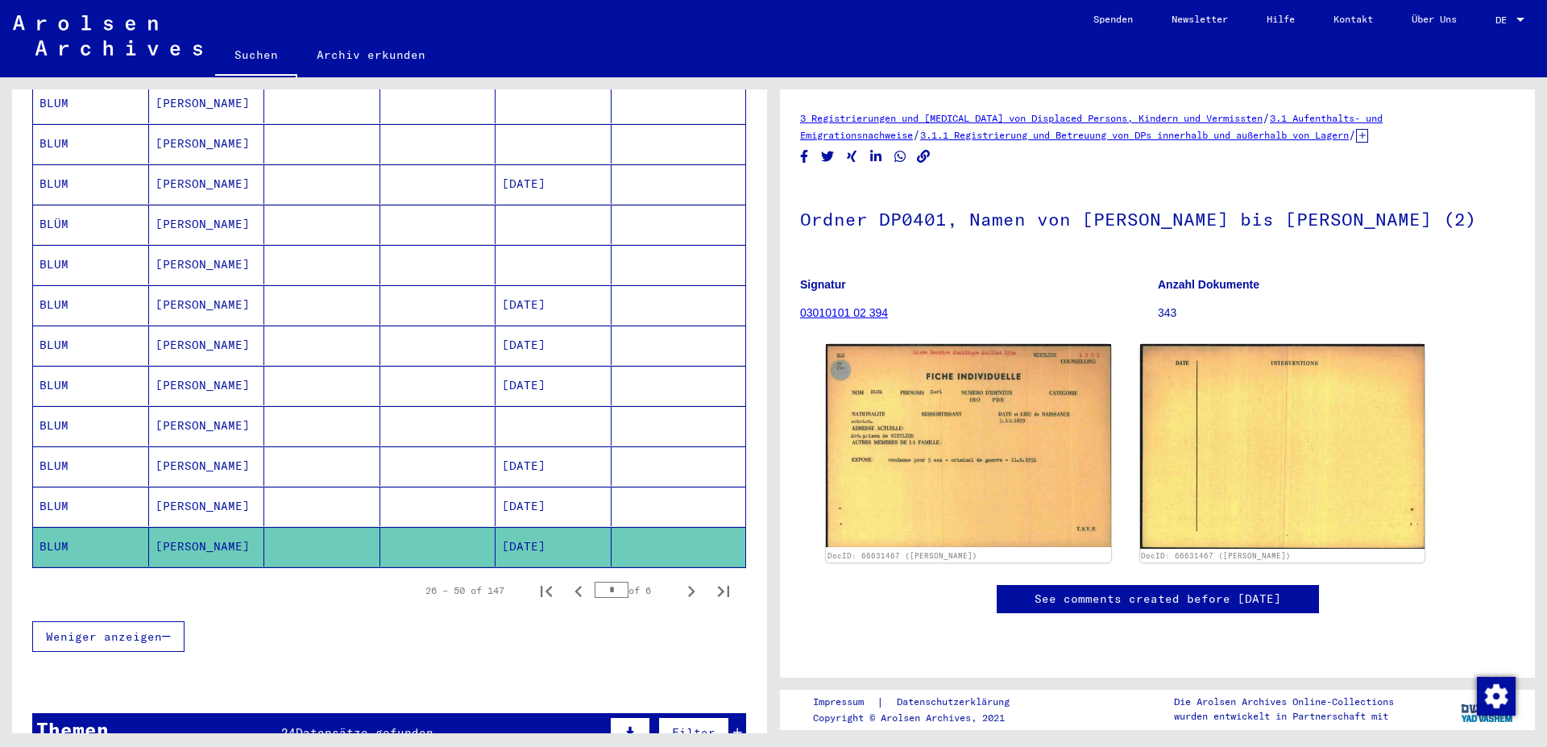
click at [527, 327] on mat-cell "[DATE]" at bounding box center [553, 344] width 116 height 39
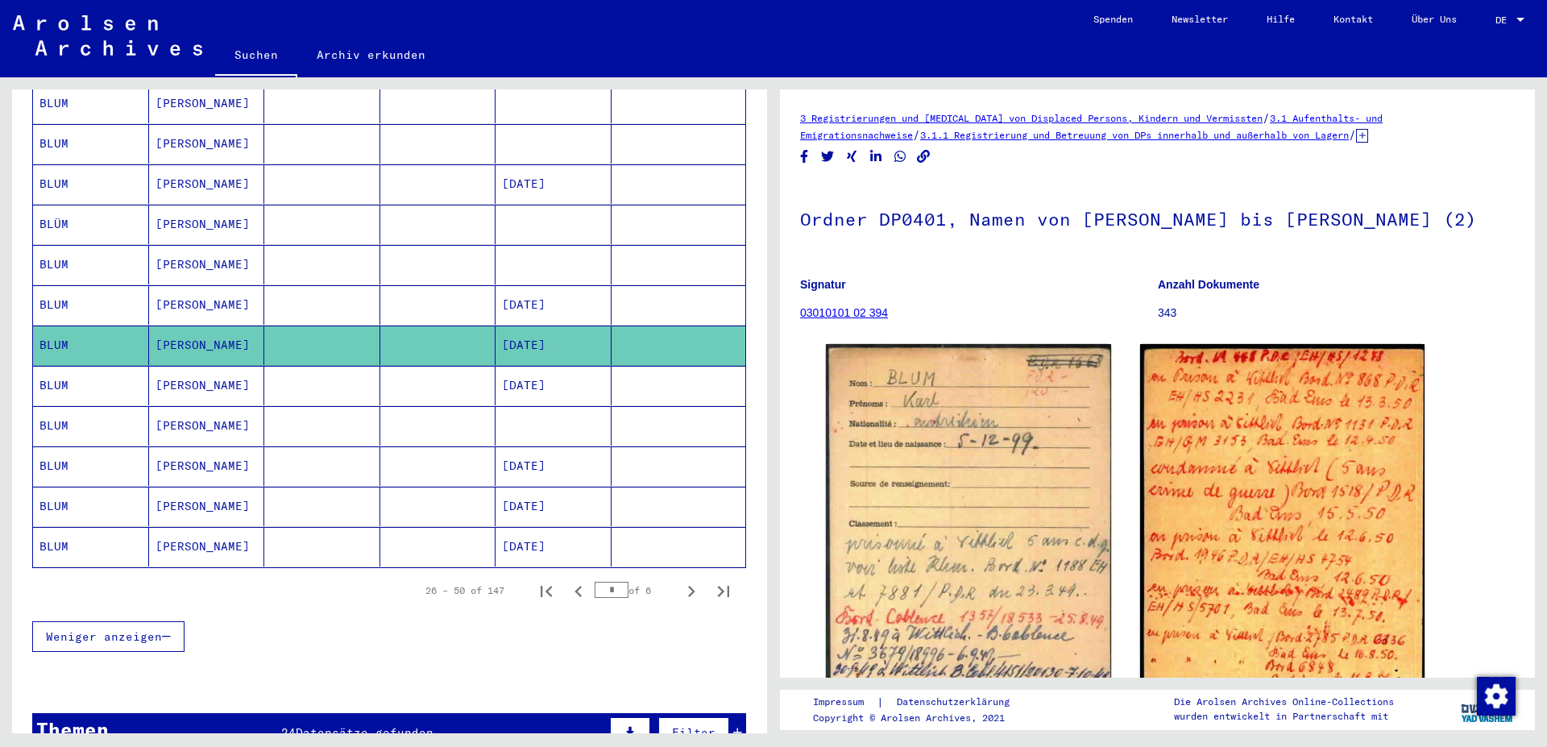
click at [50, 245] on mat-cell "BLUM" at bounding box center [91, 264] width 116 height 39
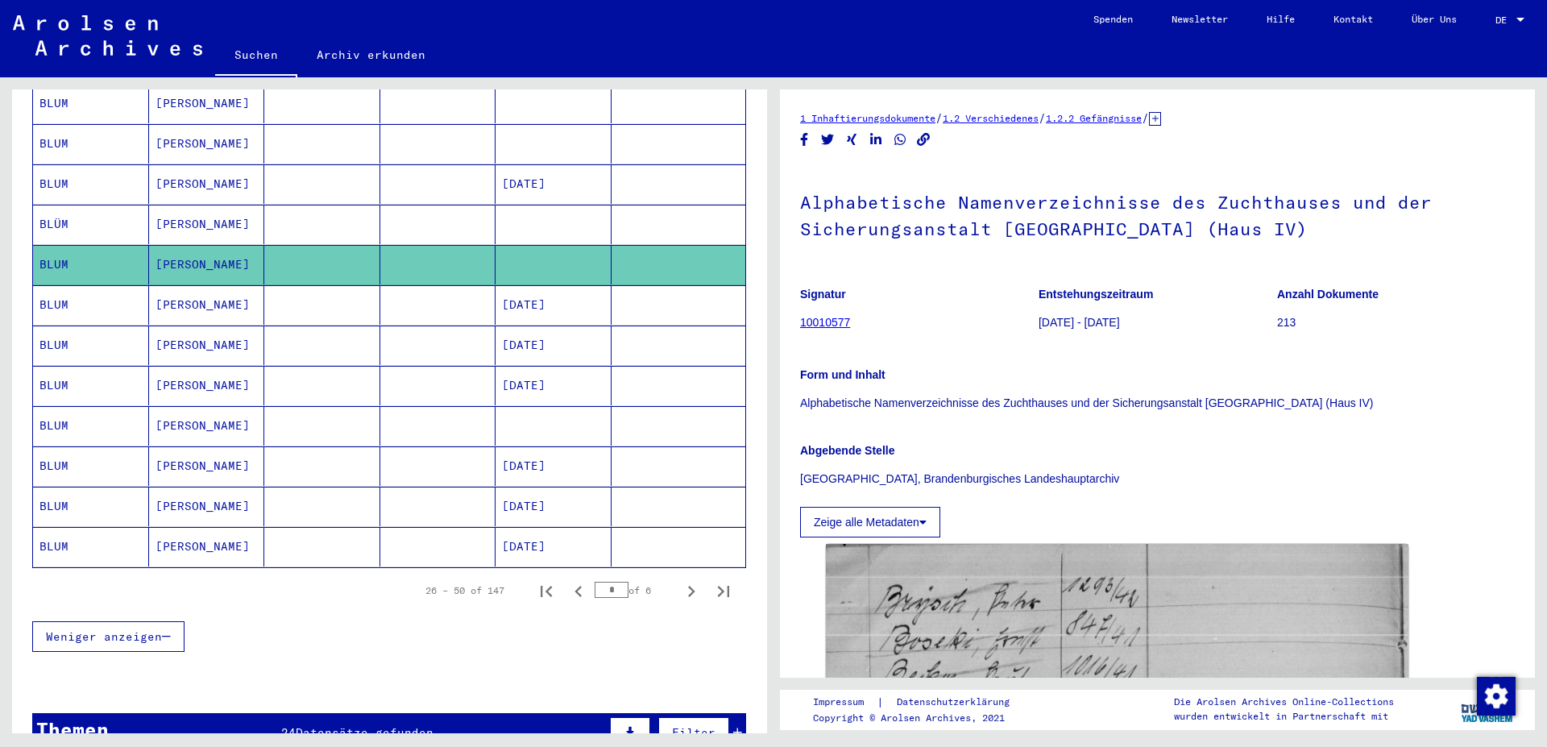
click at [544, 326] on mat-cell "[DATE]" at bounding box center [553, 344] width 116 height 39
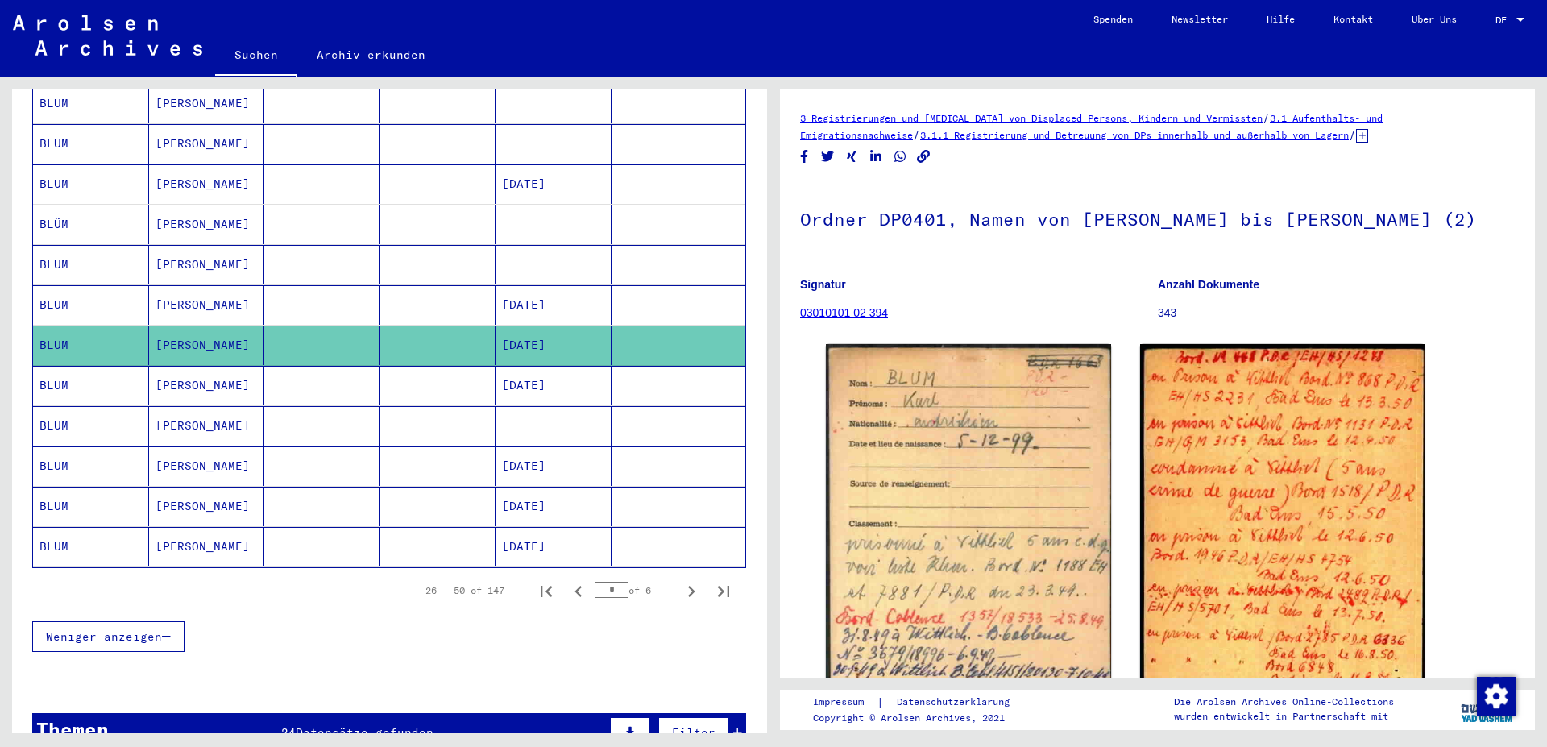
click at [532, 370] on mat-cell "[DATE]" at bounding box center [553, 385] width 116 height 39
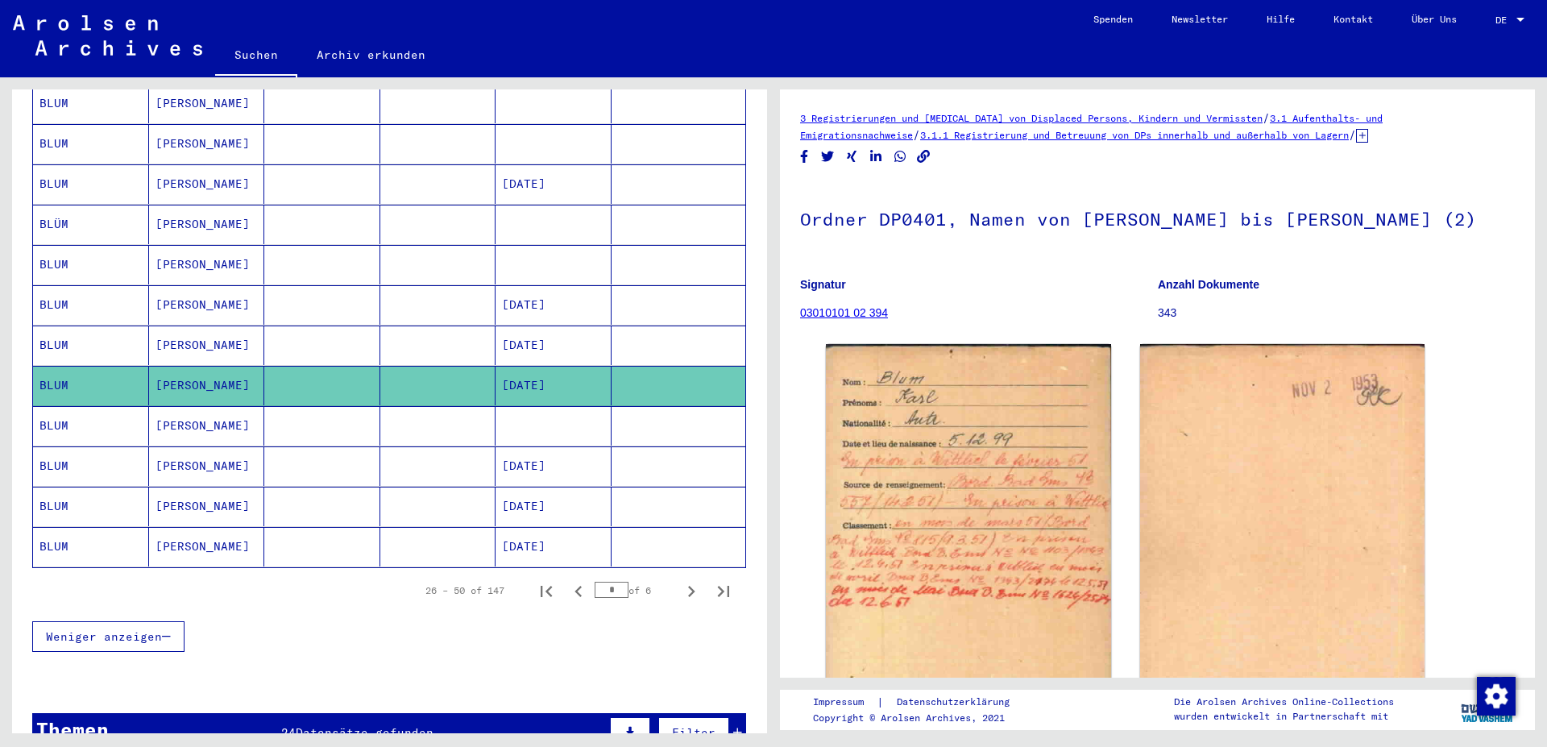
drag, startPoint x: 64, startPoint y: 406, endPoint x: 87, endPoint y: 404, distance: 22.6
click at [65, 406] on mat-cell "BLUM" at bounding box center [91, 425] width 116 height 39
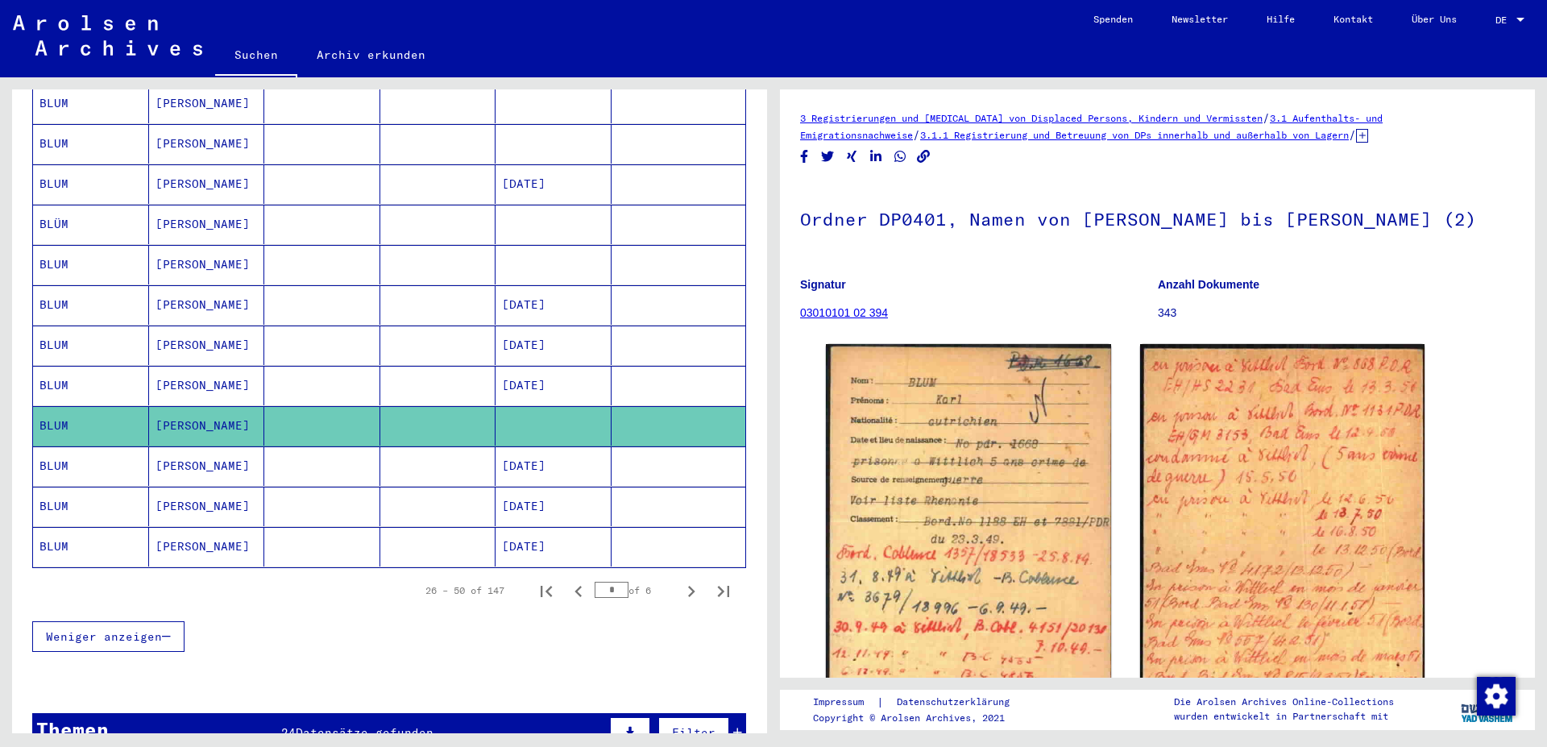
click at [540, 446] on mat-cell "[DATE]" at bounding box center [553, 465] width 116 height 39
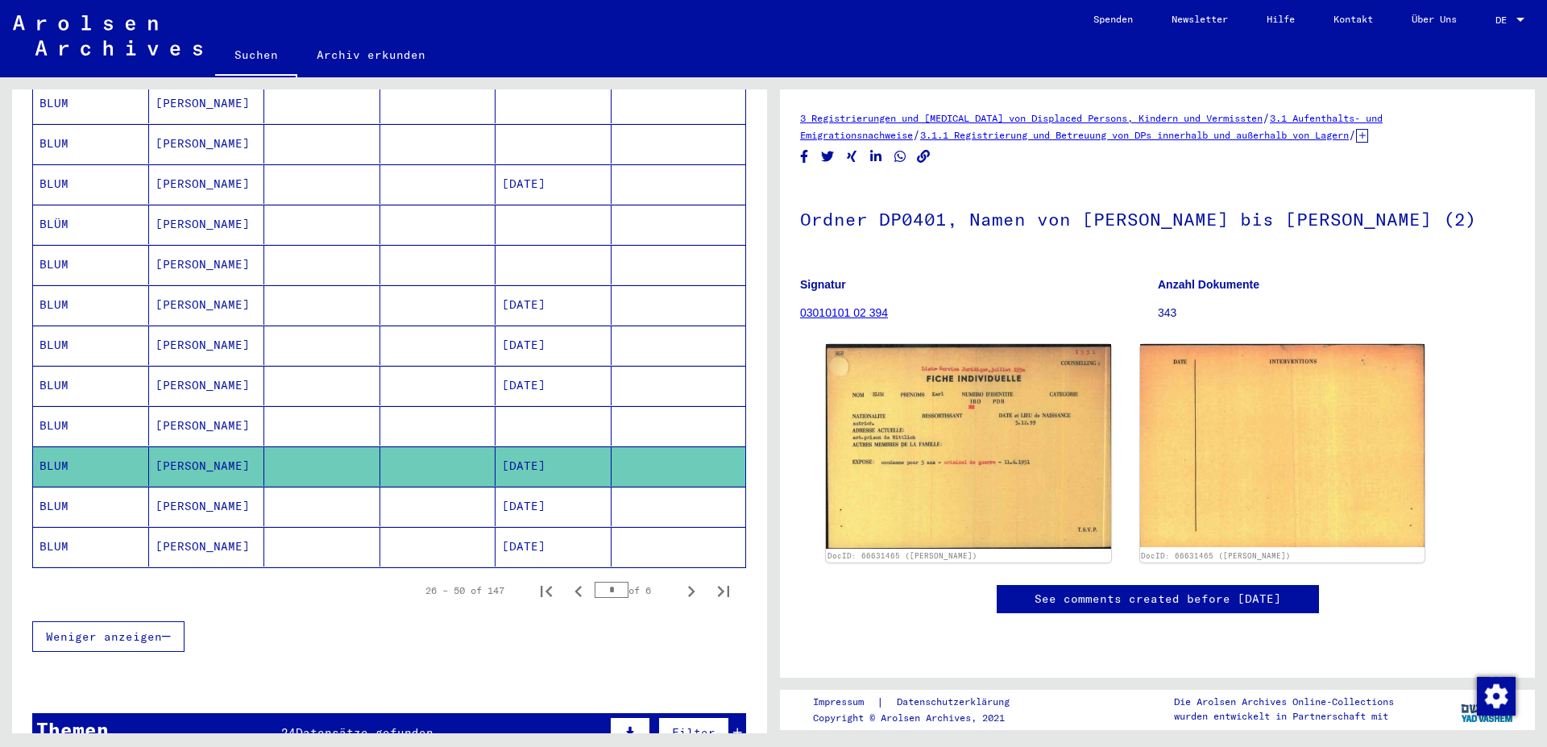
click at [522, 487] on mat-cell "[DATE]" at bounding box center [553, 506] width 116 height 39
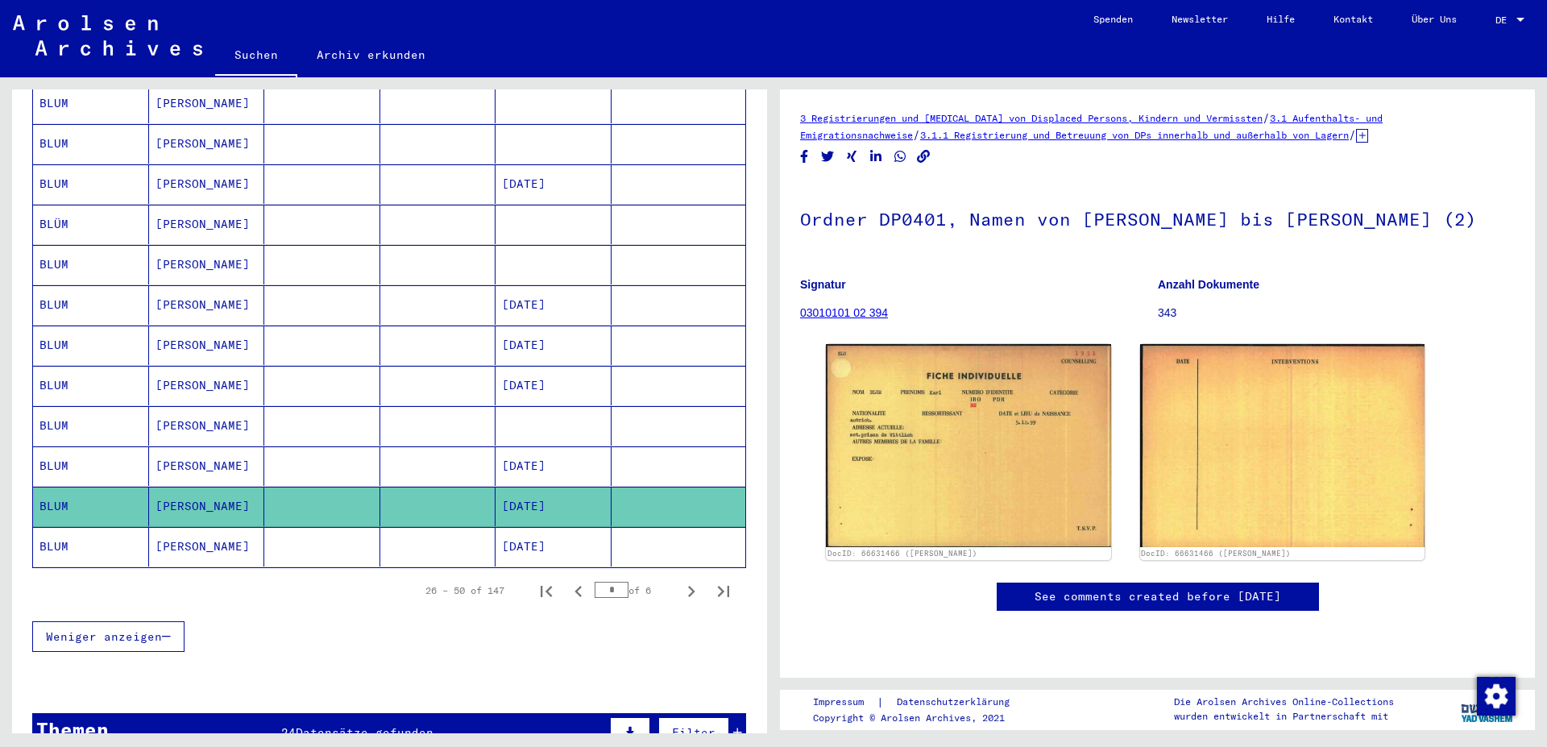
click at [524, 527] on mat-cell "[DATE]" at bounding box center [553, 546] width 116 height 39
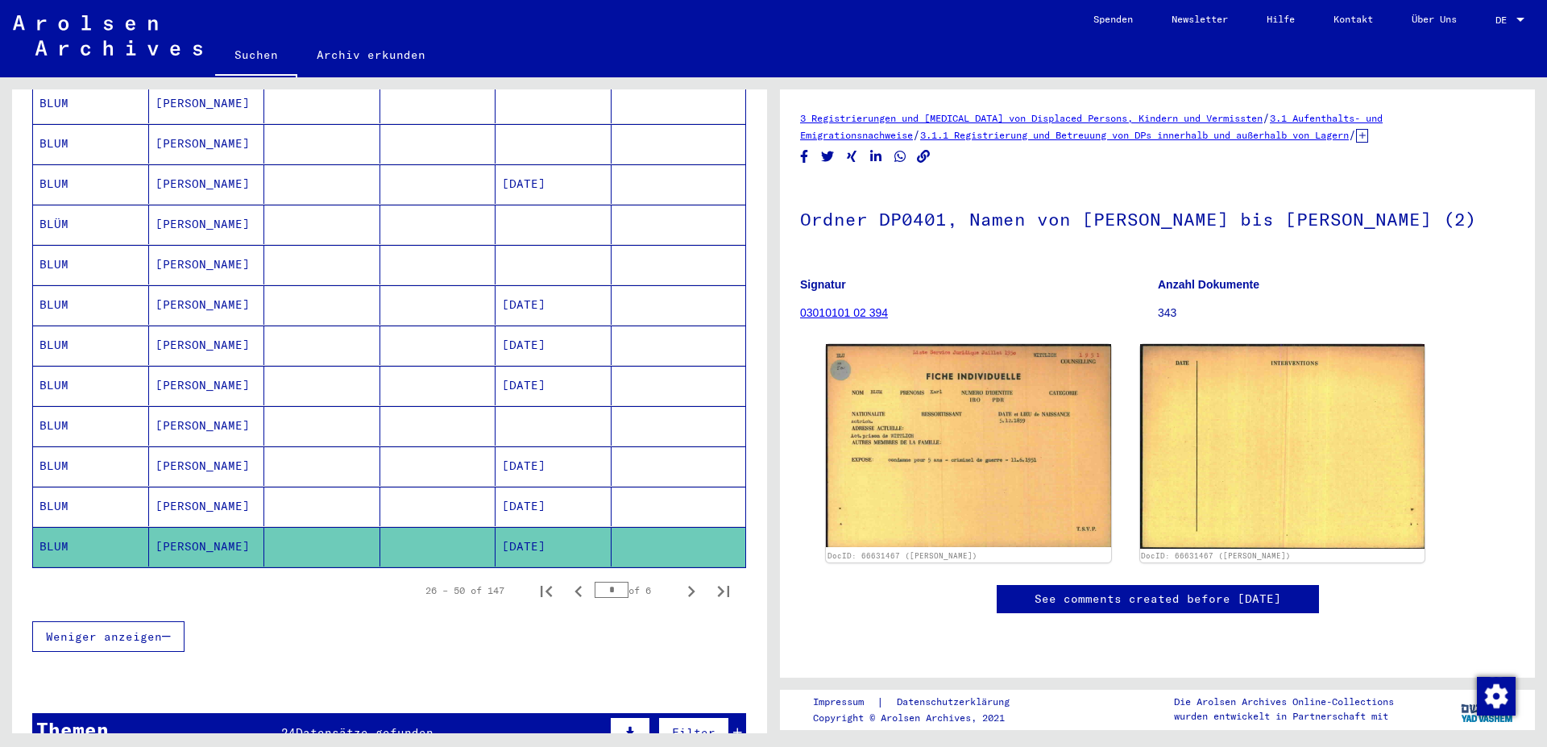
click at [680, 580] on icon "Next page" at bounding box center [691, 591] width 23 height 23
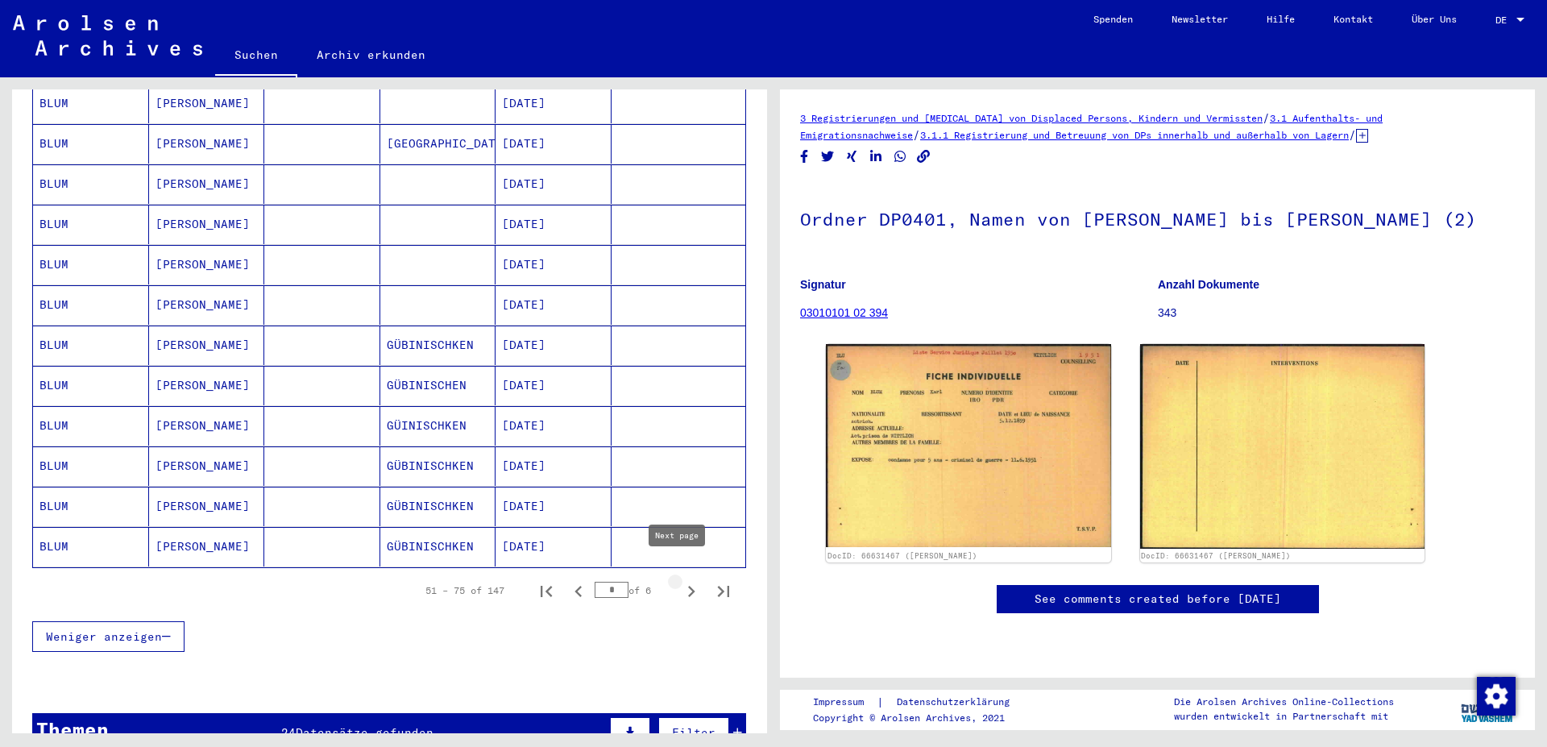
type input "*"
